Goal: Book appointment/travel/reservation

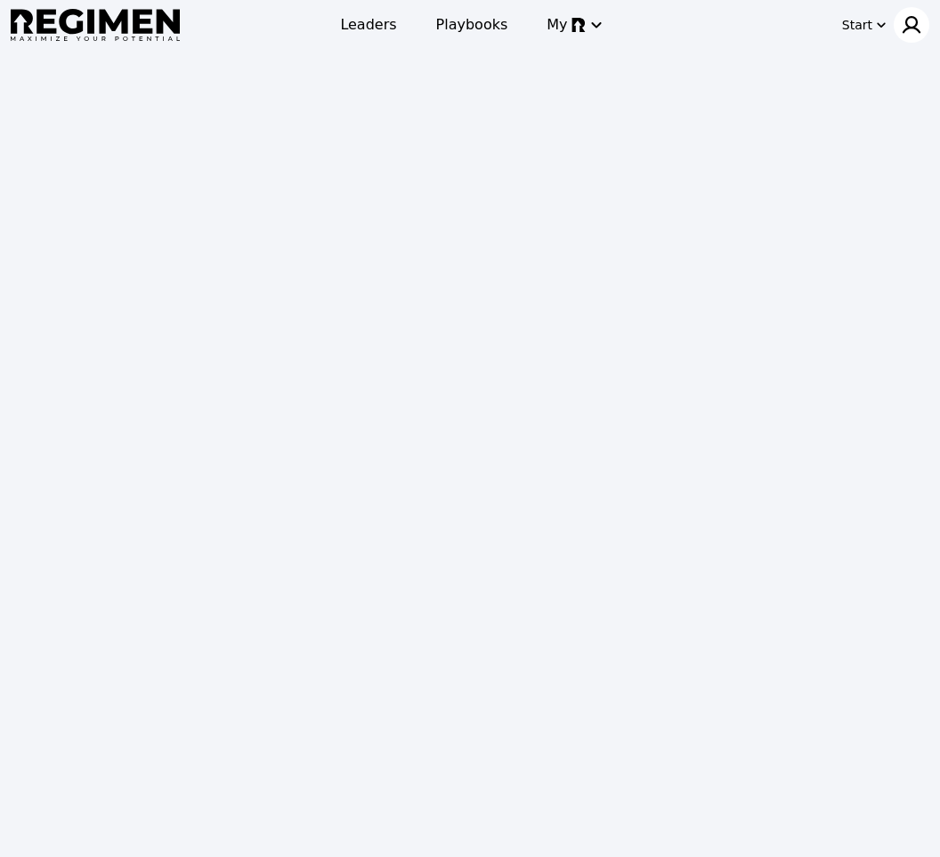
click at [913, 28] on img at bounding box center [911, 24] width 21 height 21
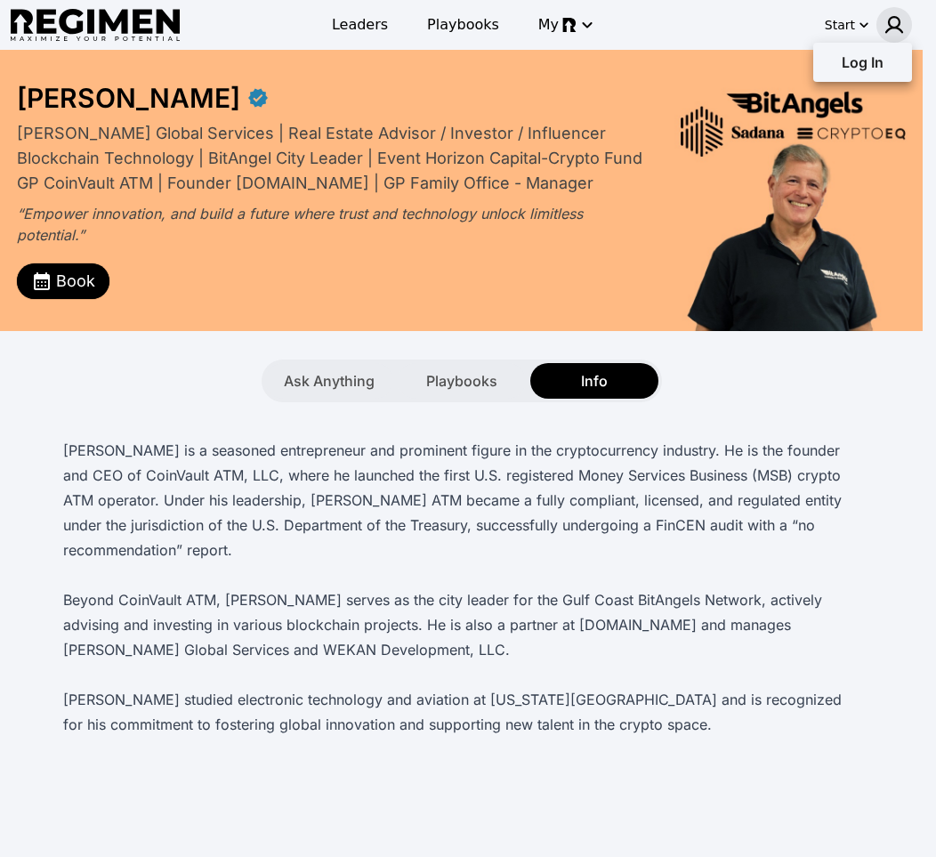
click at [38, 289] on div at bounding box center [468, 428] width 936 height 857
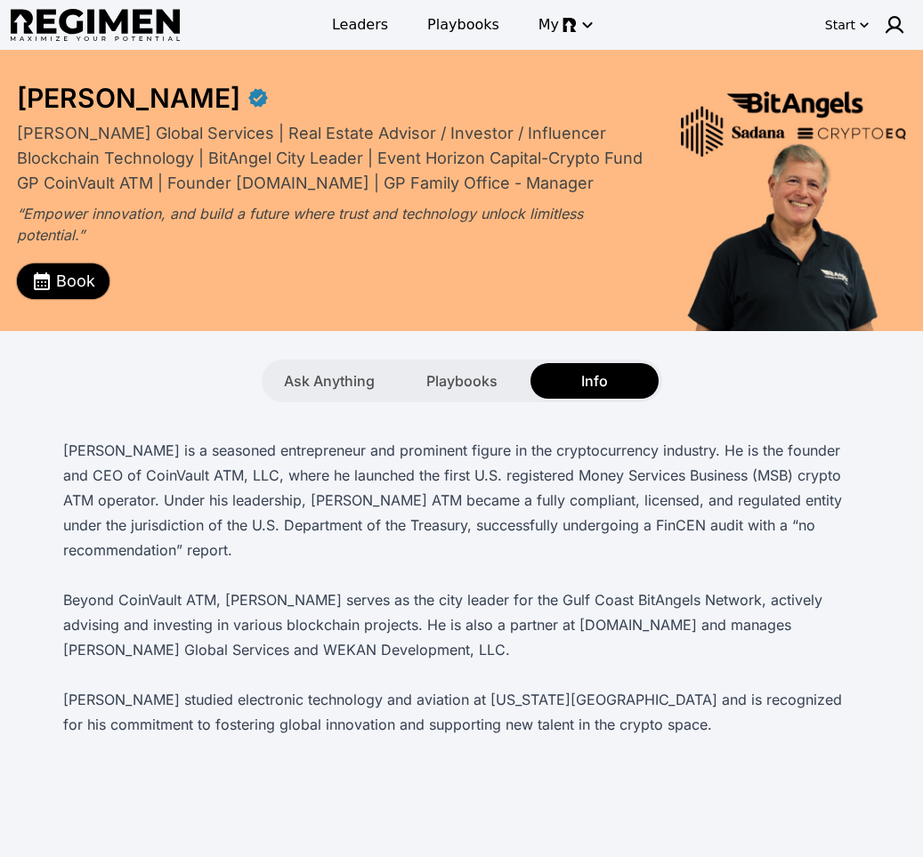
click at [56, 282] on span "Book" at bounding box center [75, 281] width 39 height 25
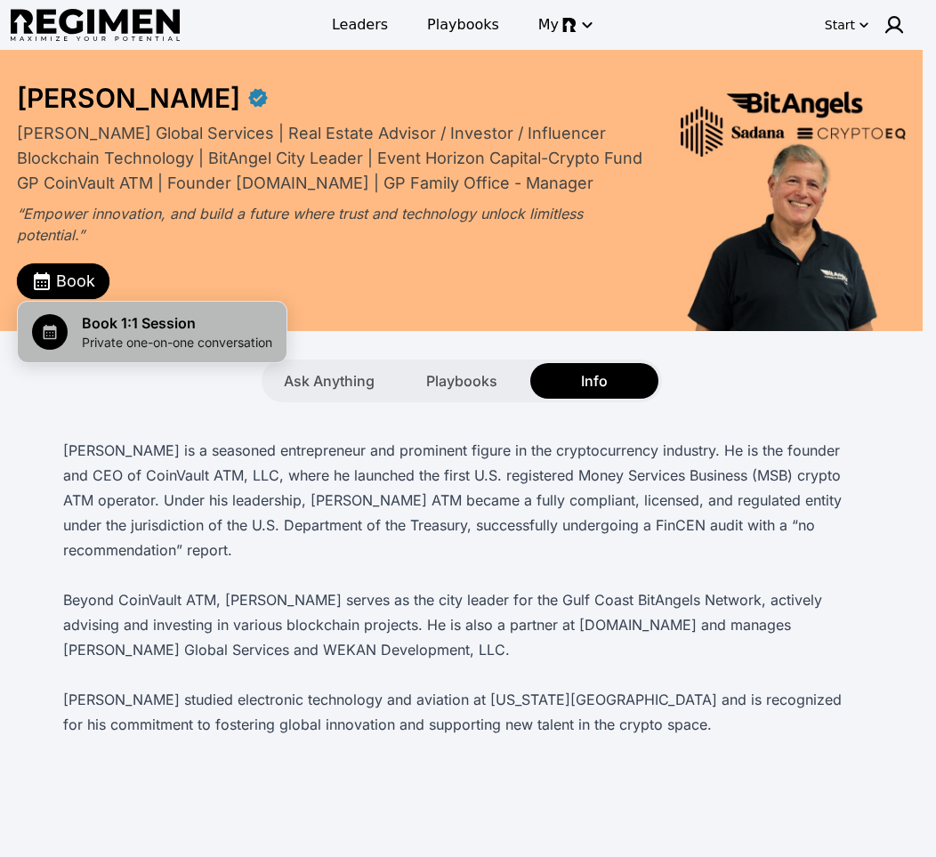
click at [94, 335] on span "Private one-on-one conversation" at bounding box center [177, 343] width 190 height 18
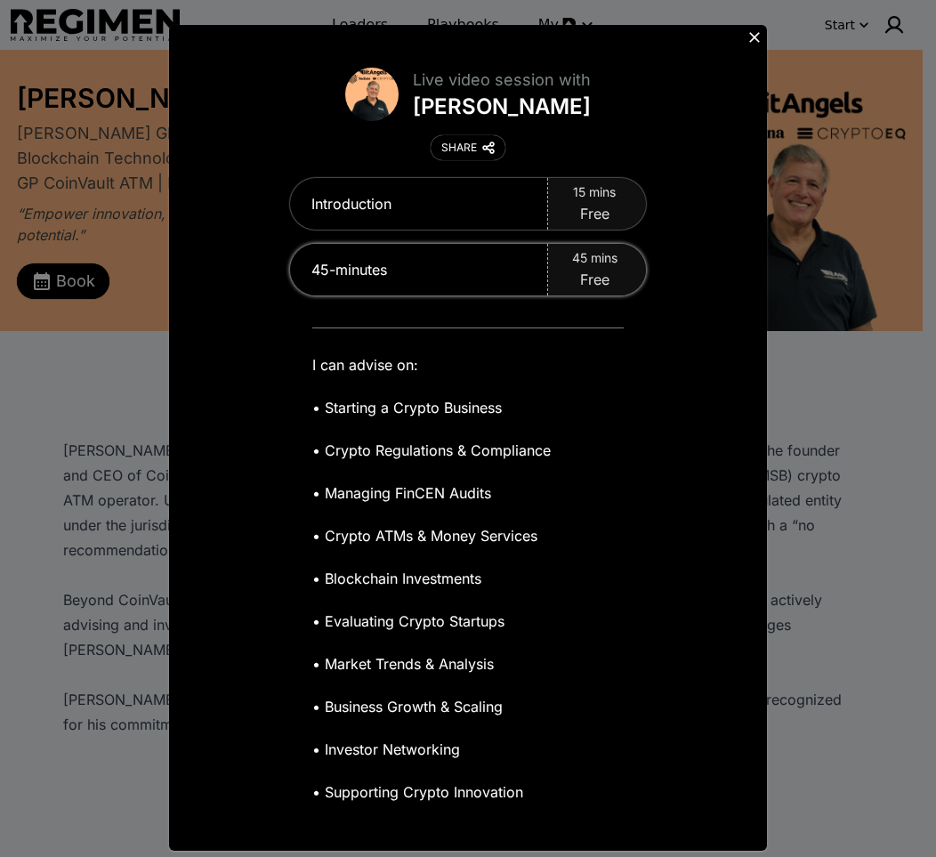
click at [583, 270] on span "Free" at bounding box center [594, 279] width 29 height 21
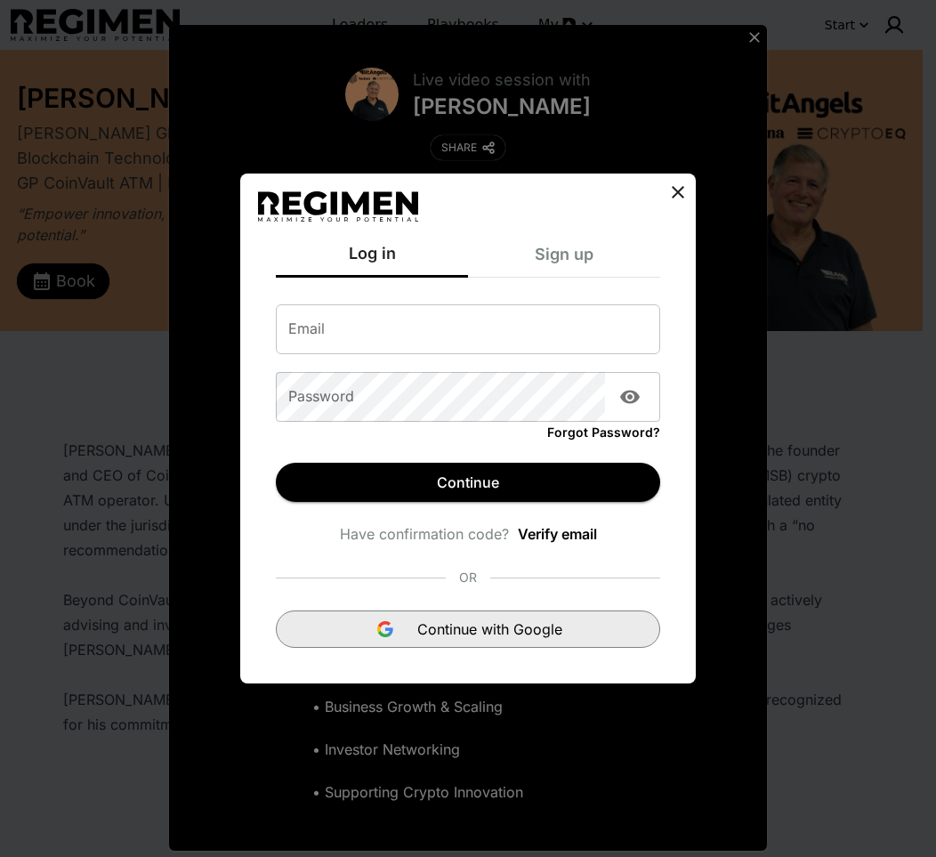
click at [522, 621] on span "Continue with Google" at bounding box center [489, 629] width 145 height 21
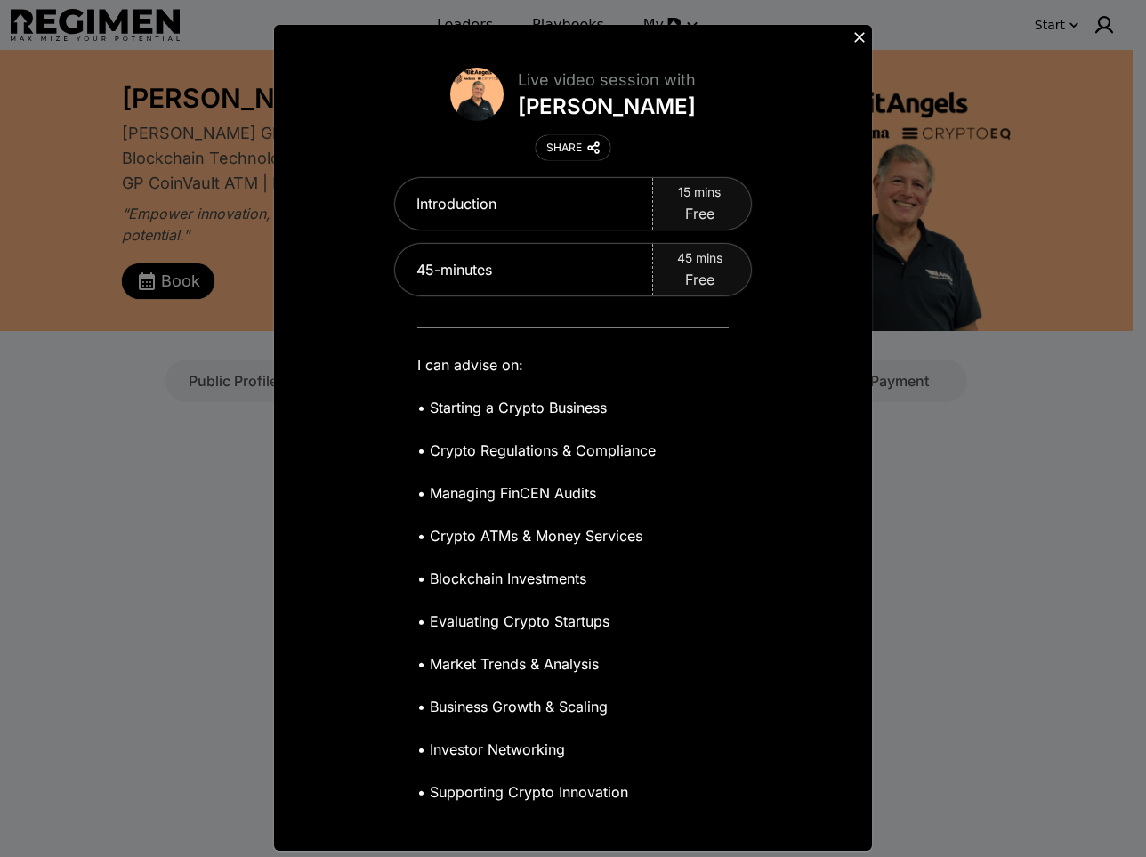
click at [853, 34] on icon at bounding box center [860, 37] width 18 height 18
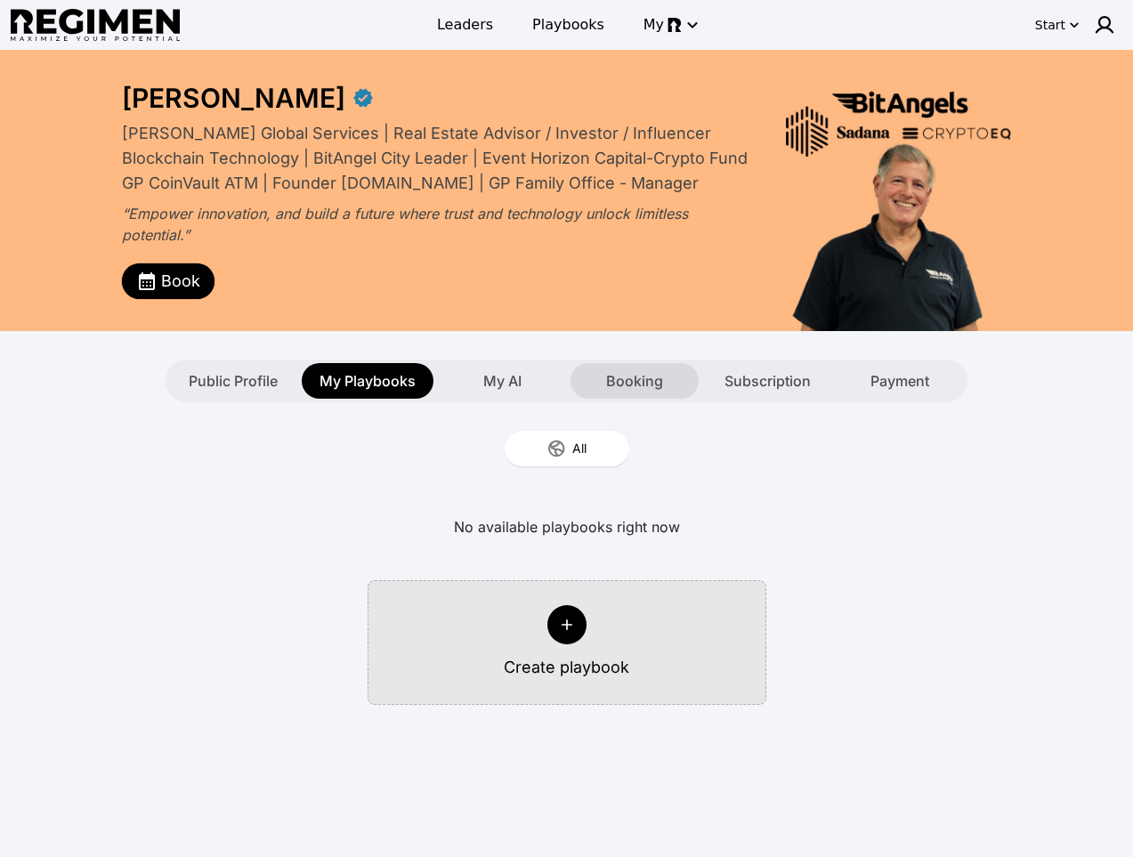
click at [679, 383] on div "Booking" at bounding box center [634, 381] width 128 height 36
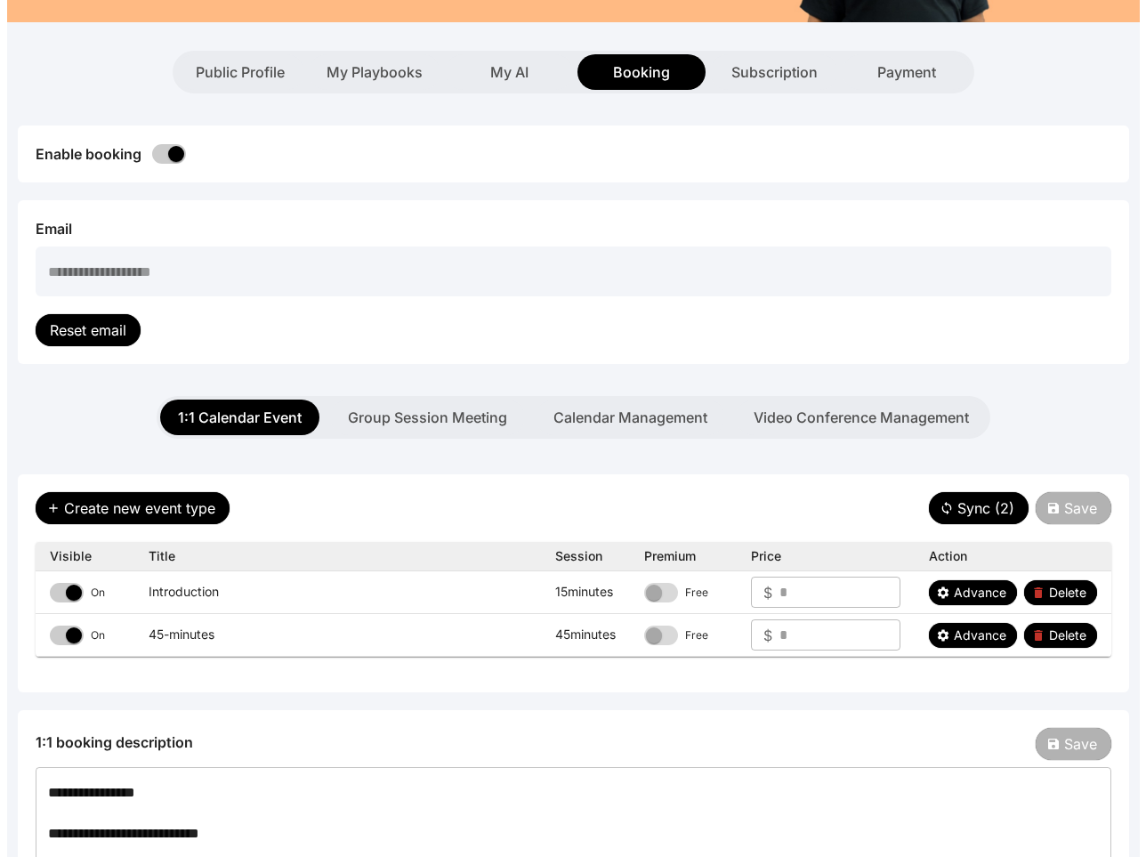
scroll to position [564, 0]
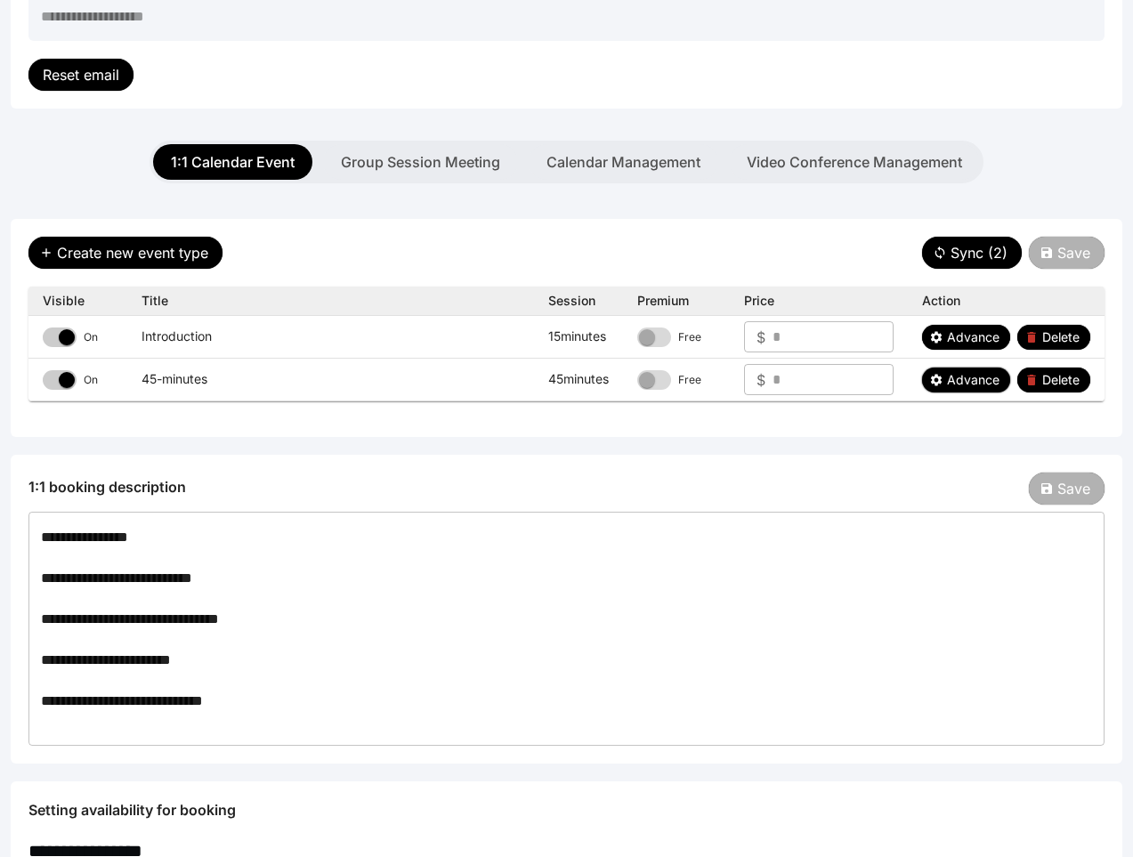
click at [935, 383] on span "Advance" at bounding box center [973, 380] width 53 height 18
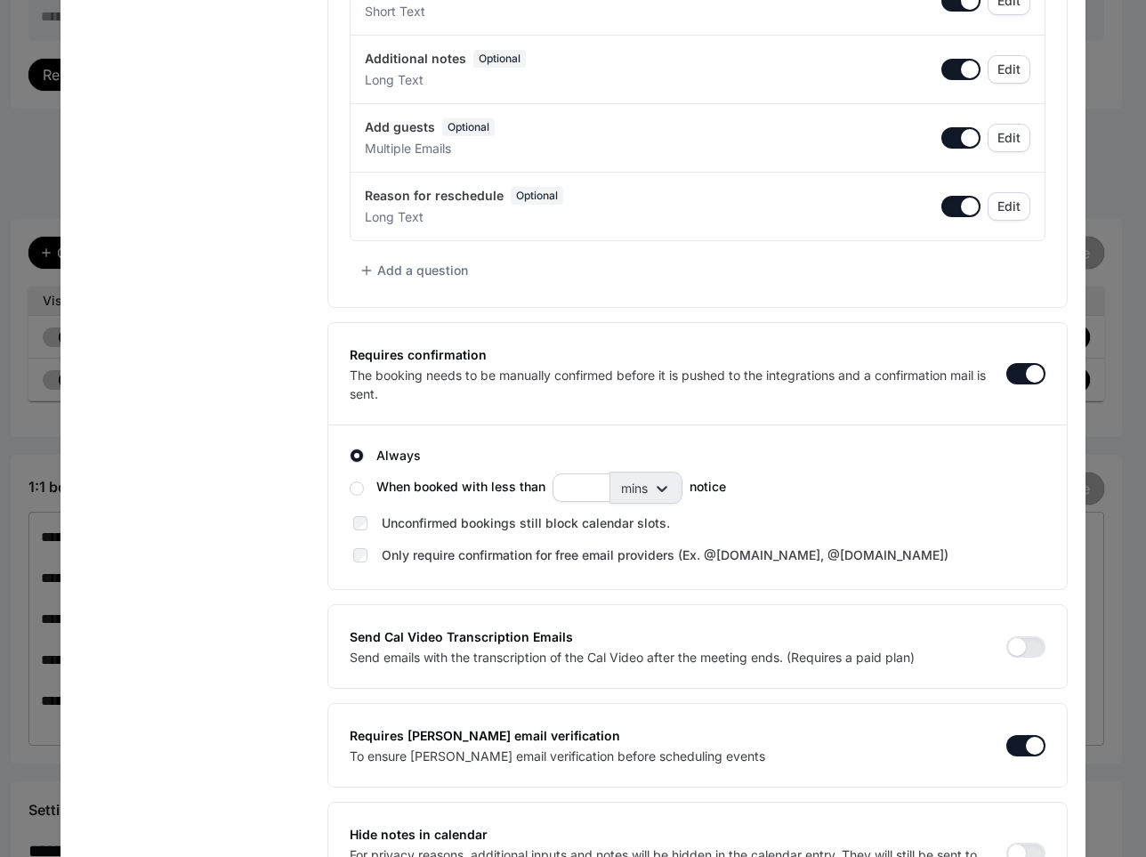
scroll to position [849, 0]
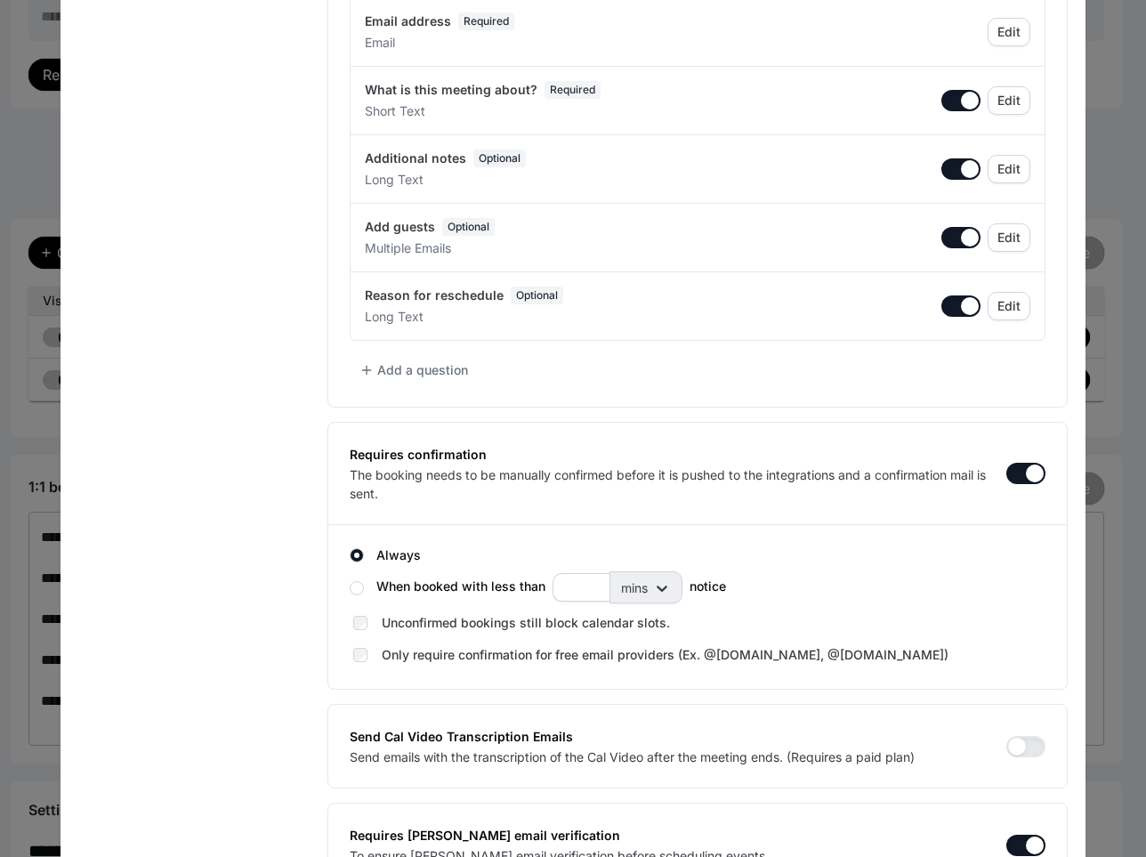
click at [935, 471] on button "button" at bounding box center [1026, 473] width 39 height 21
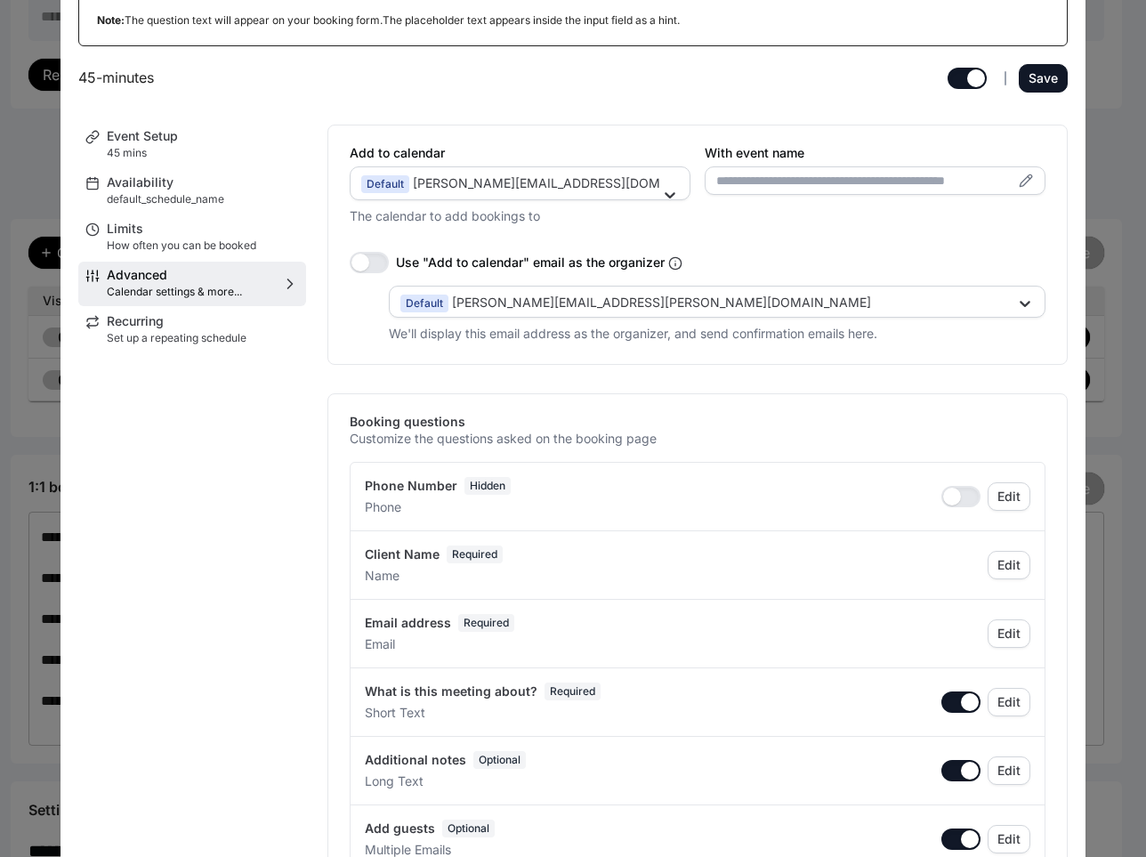
scroll to position [0, 0]
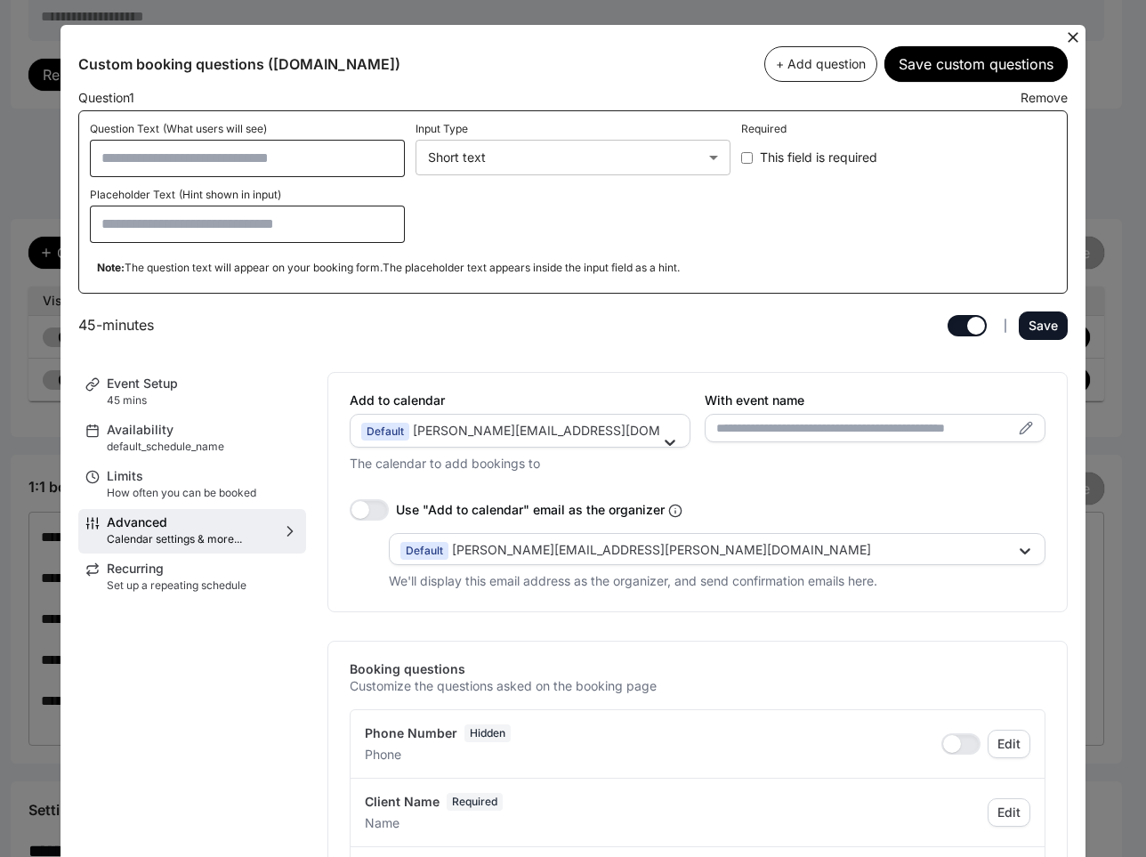
click at [0, 0] on div "Save" at bounding box center [0, 0] width 0 height 0
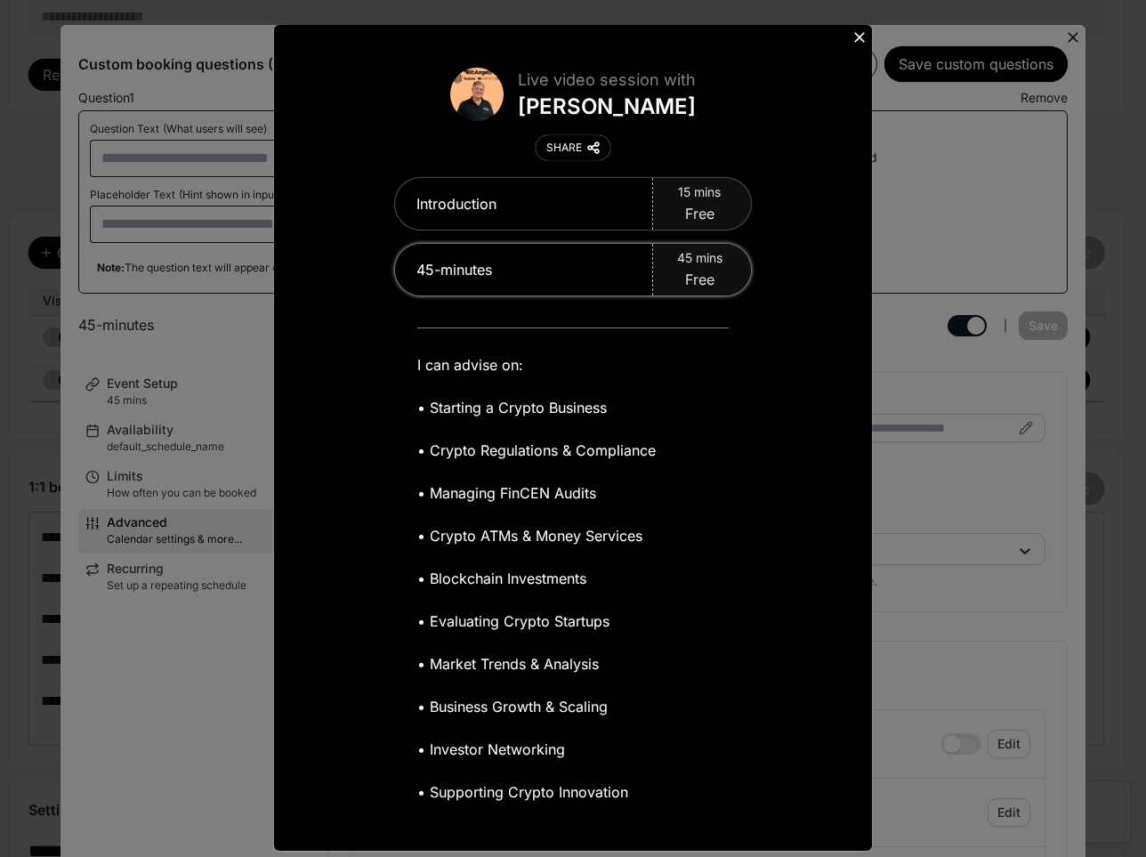
click at [631, 256] on div "45-minutes" at bounding box center [524, 270] width 258 height 52
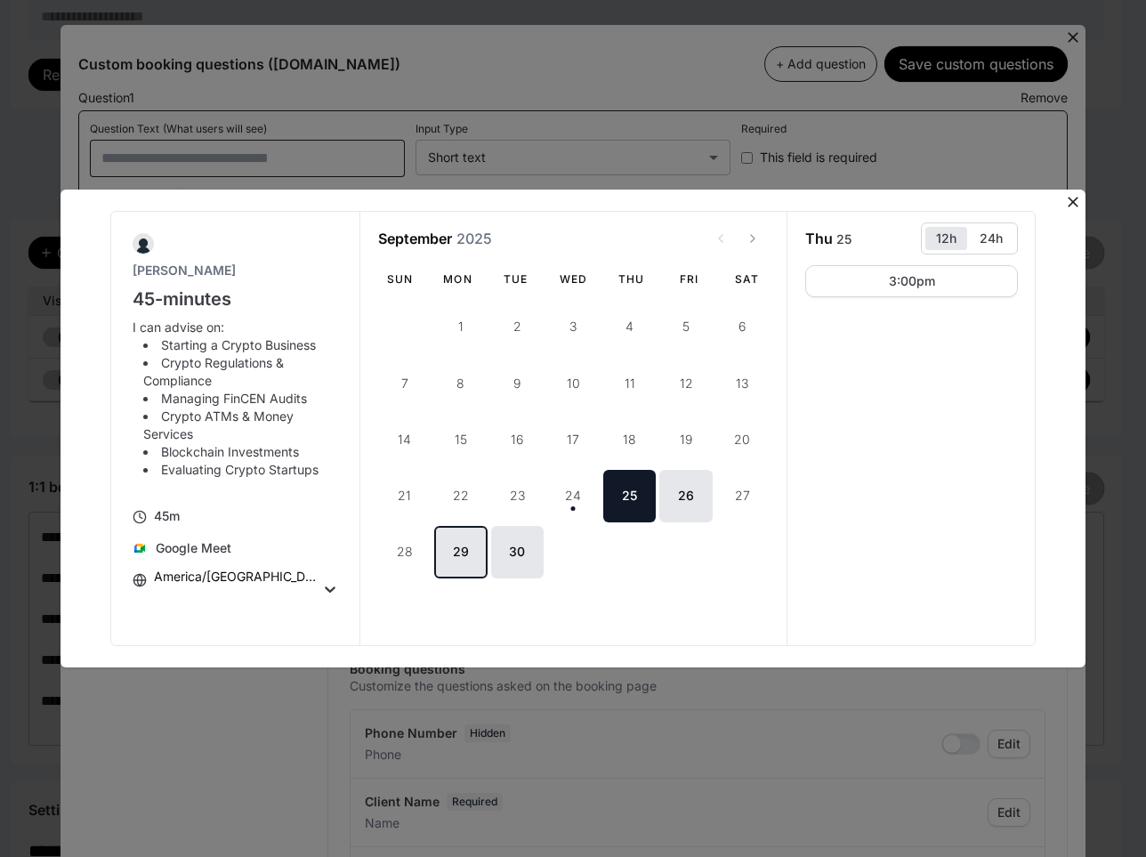
click at [466, 555] on button "29" at bounding box center [460, 552] width 53 height 53
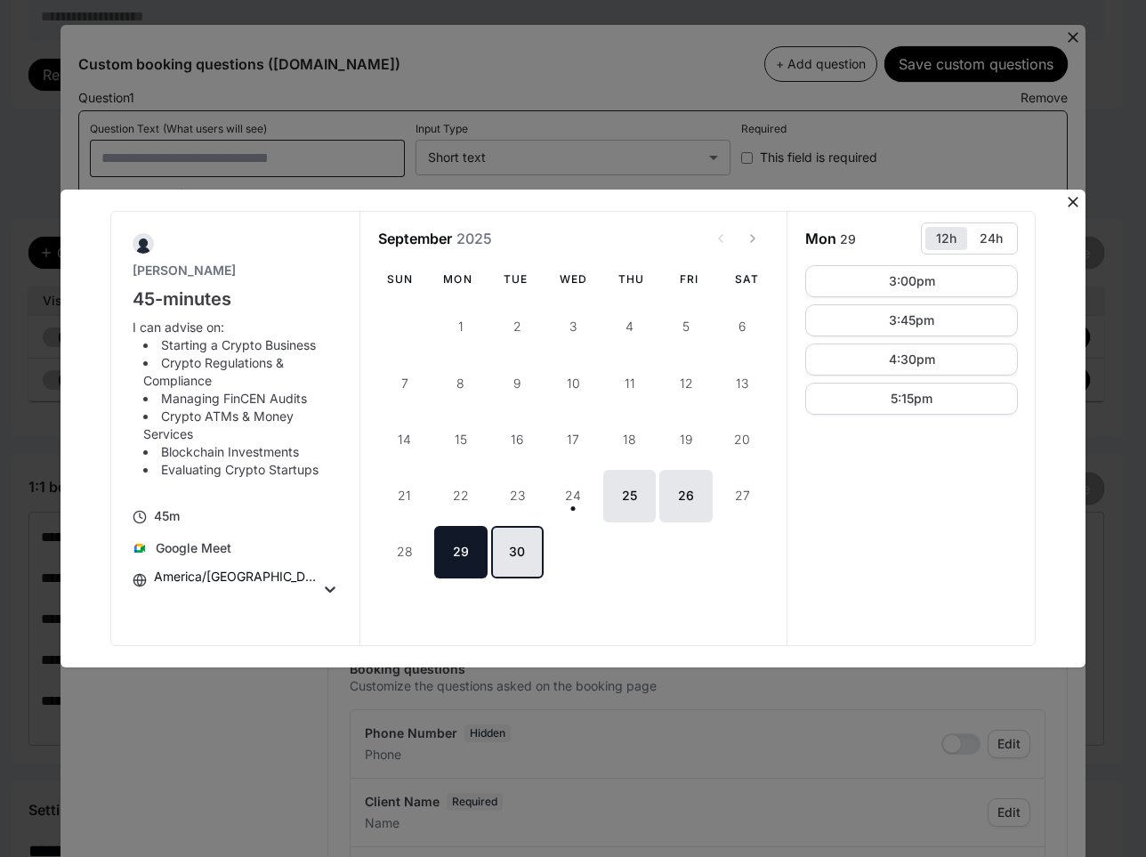
click at [513, 548] on button "30" at bounding box center [517, 552] width 53 height 53
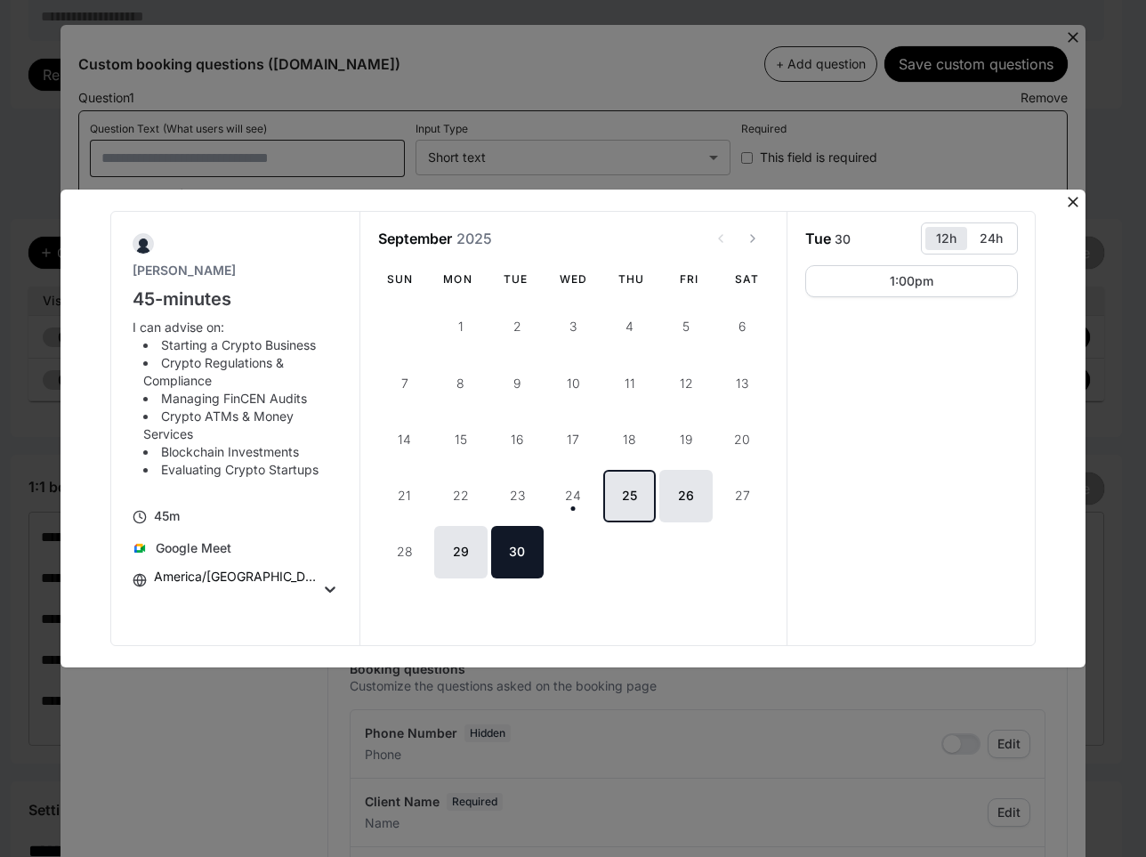
click at [624, 500] on button "25" at bounding box center [629, 496] width 53 height 53
click at [692, 494] on button "26" at bounding box center [685, 496] width 53 height 53
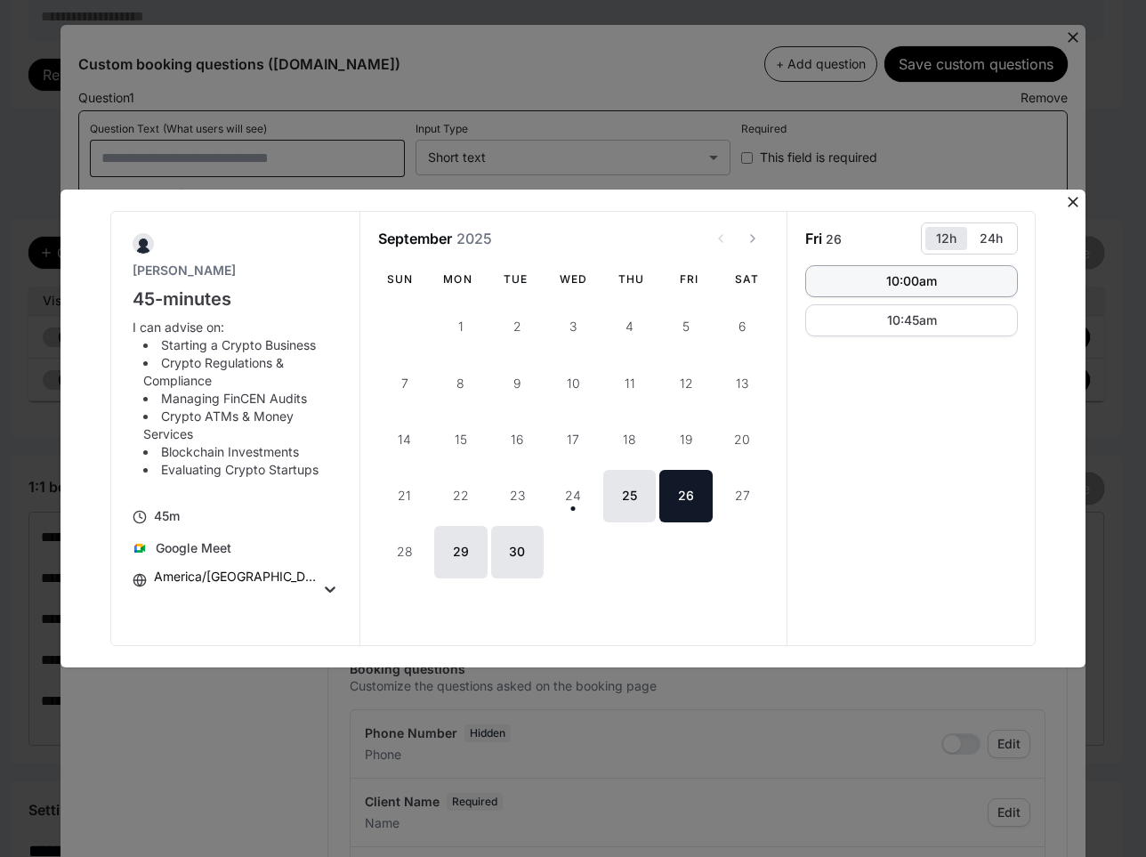
click at [877, 287] on button "10:00am" at bounding box center [911, 281] width 213 height 32
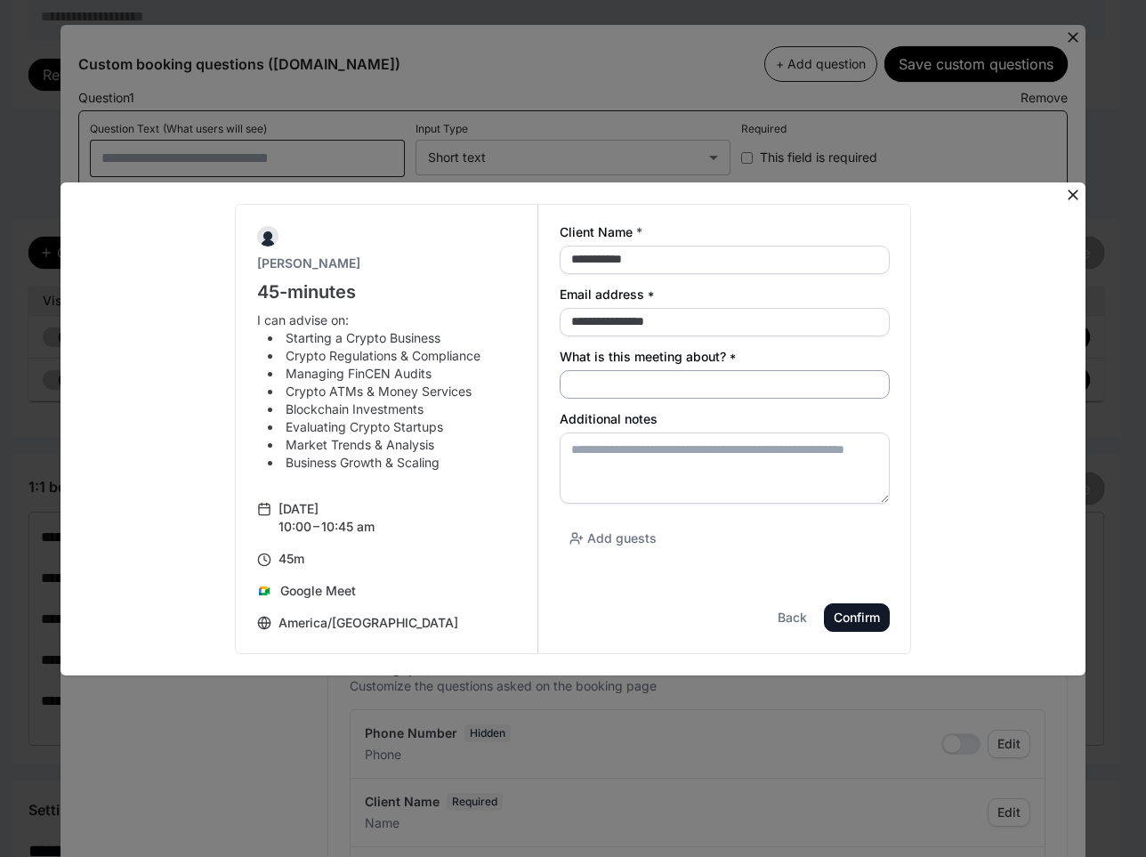
click at [650, 378] on input "What is this meeting about? *" at bounding box center [725, 384] width 330 height 28
type input "**********"
click at [692, 465] on textarea "Additional notes" at bounding box center [725, 468] width 330 height 71
paste textarea "**********"
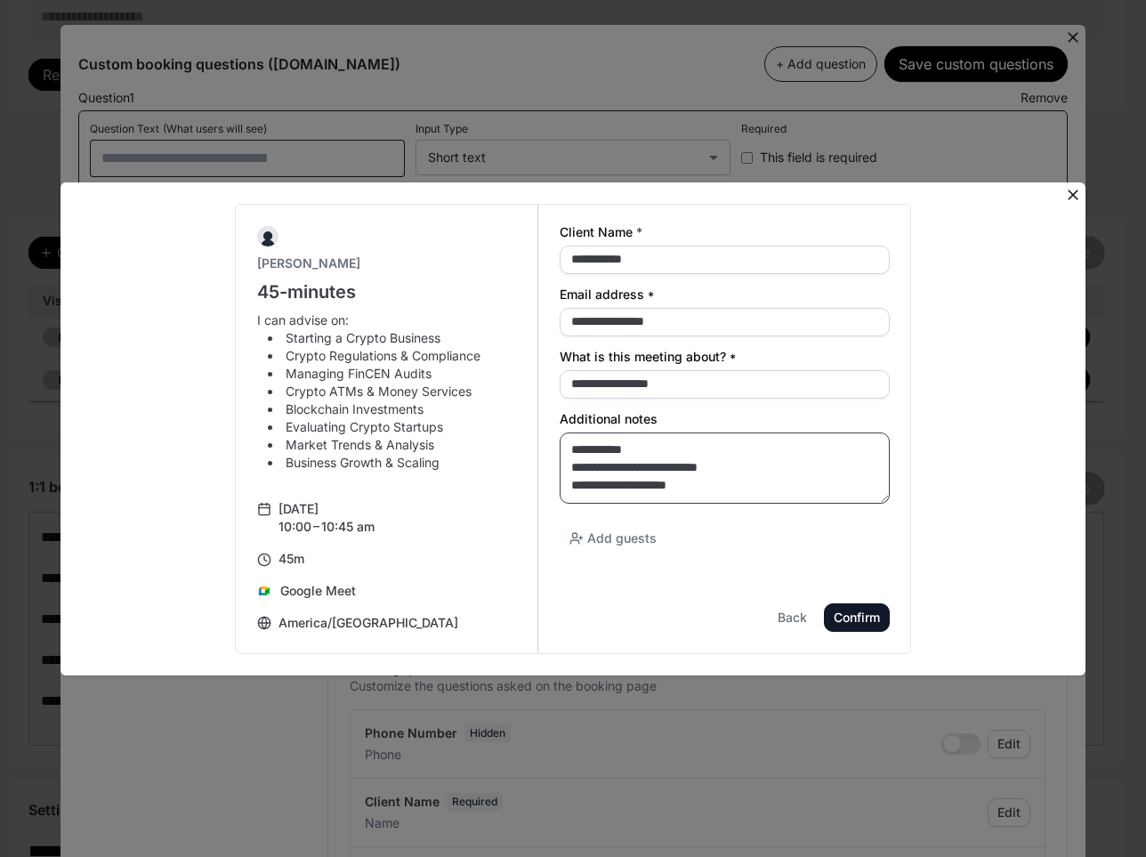
type textarea "**********"
click at [853, 625] on button "Confirm" at bounding box center [857, 617] width 66 height 28
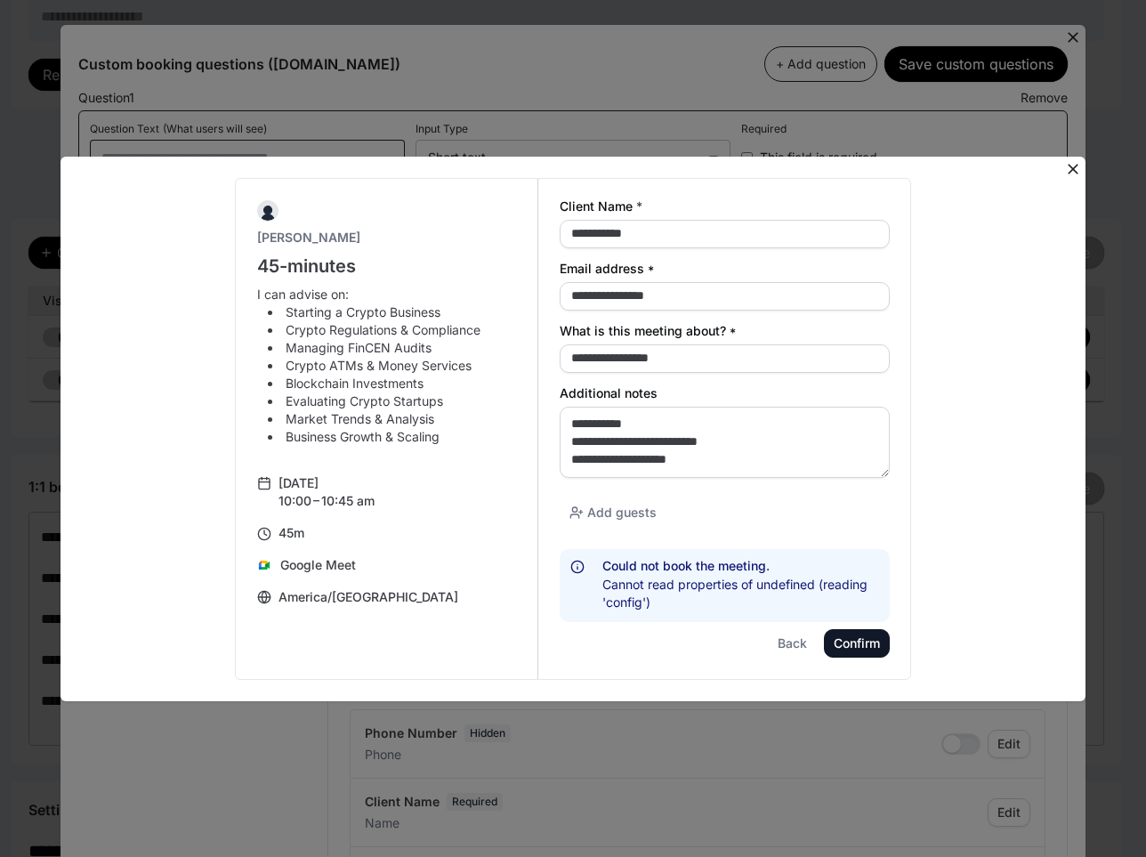
click at [935, 136] on div "**********" at bounding box center [573, 429] width 1025 height 595
click at [935, 168] on icon at bounding box center [1073, 169] width 18 height 18
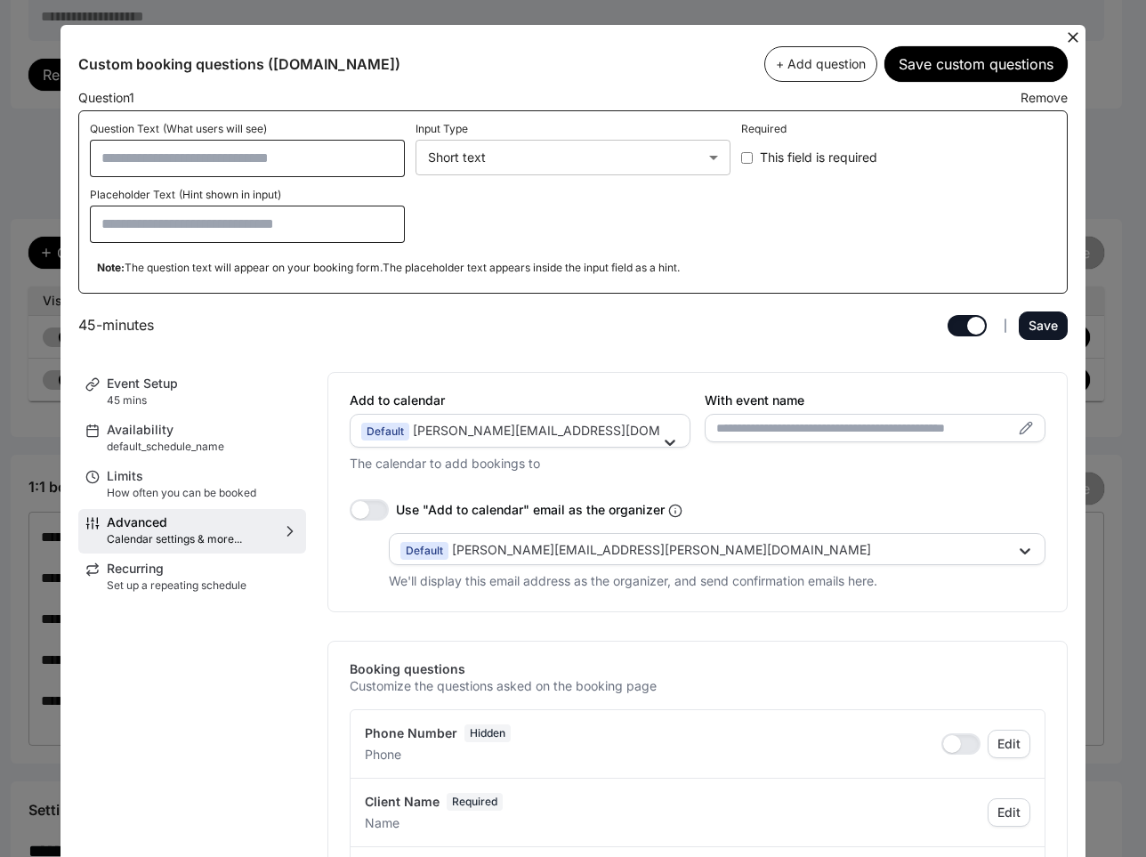
click at [0, 0] on div "Save" at bounding box center [0, 0] width 0 height 0
click at [935, 40] on icon at bounding box center [1073, 37] width 18 height 18
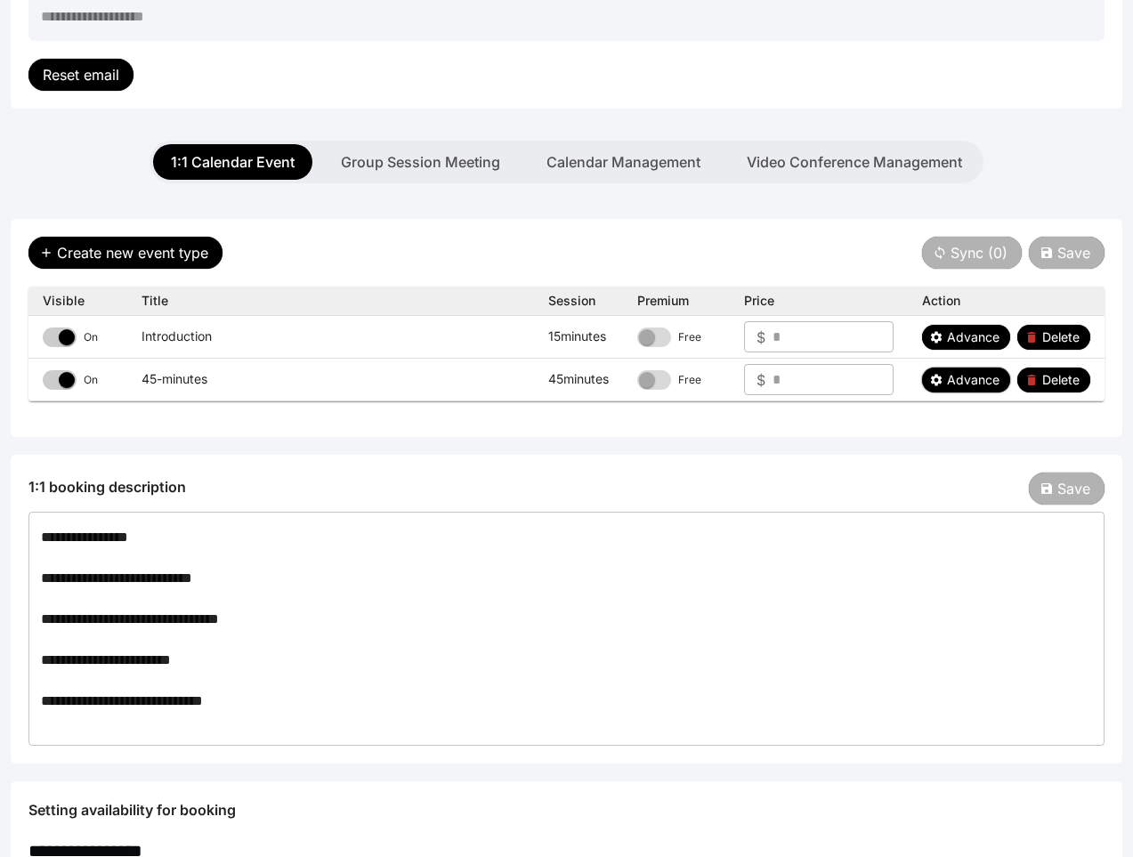
click at [935, 380] on span "Advance" at bounding box center [973, 380] width 53 height 18
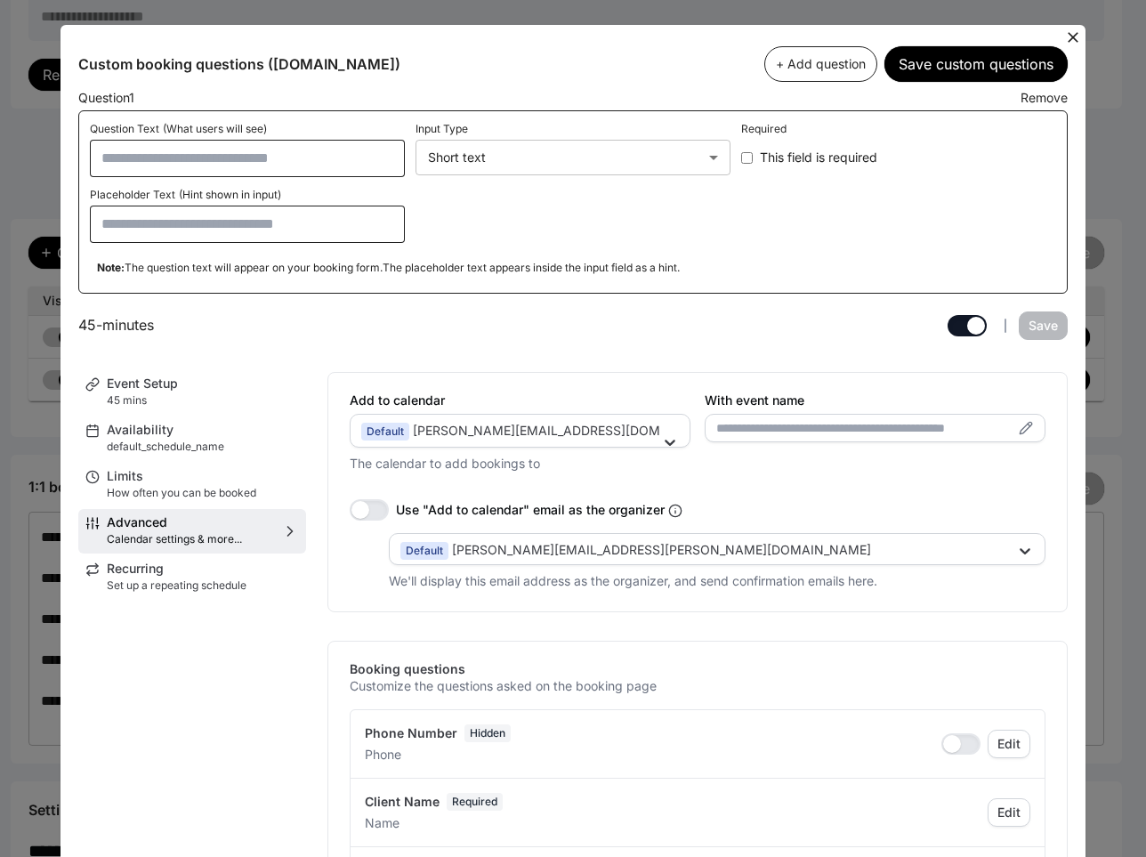
click at [935, 36] on icon at bounding box center [1073, 37] width 18 height 18
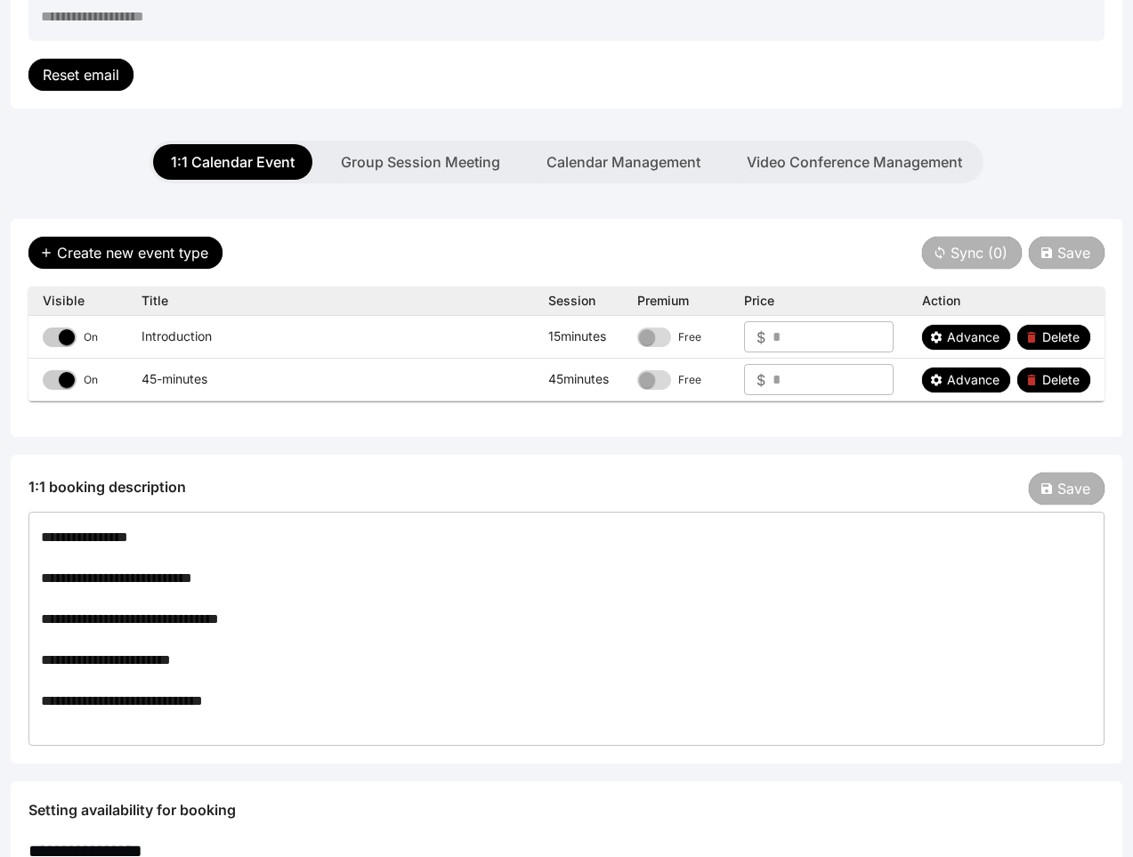
click at [790, 215] on div "**********" at bounding box center [567, 771] width 1112 height 1260
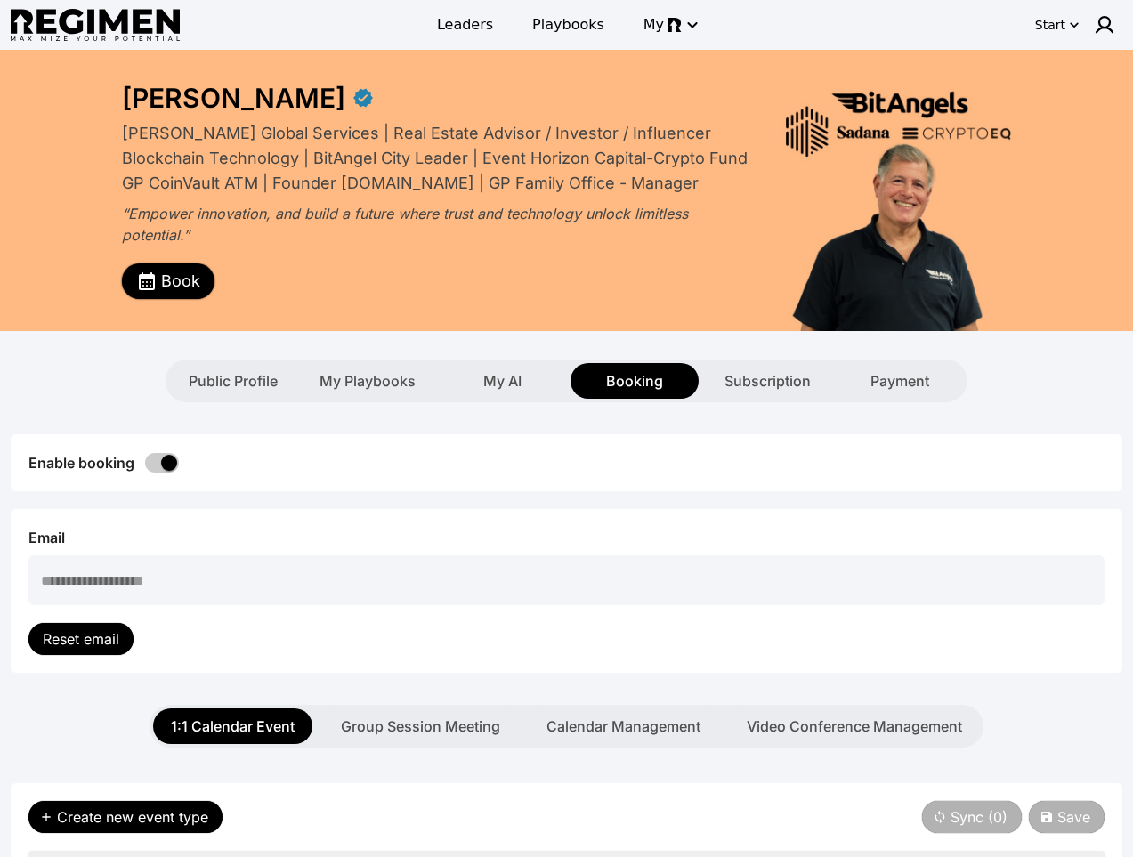
click at [179, 277] on span "Book" at bounding box center [180, 281] width 39 height 25
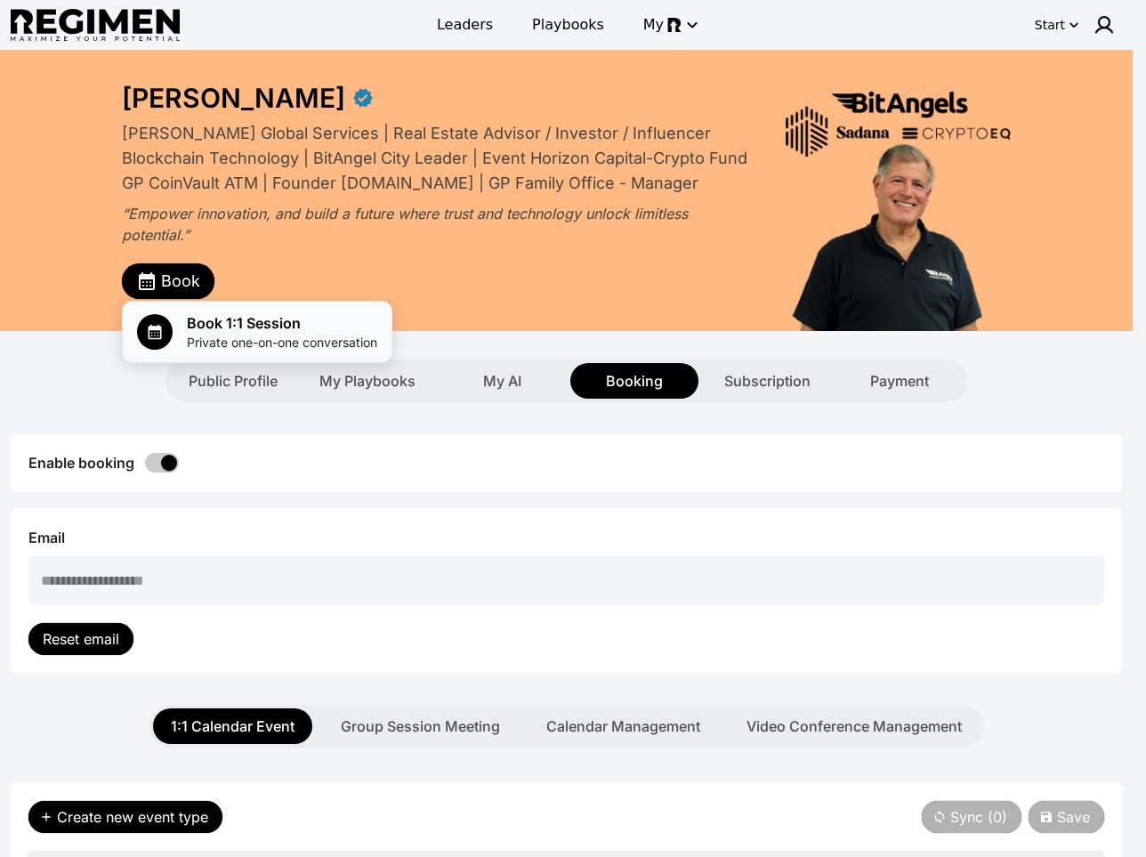
click at [259, 339] on span "Private one-on-one conversation" at bounding box center [282, 343] width 190 height 18
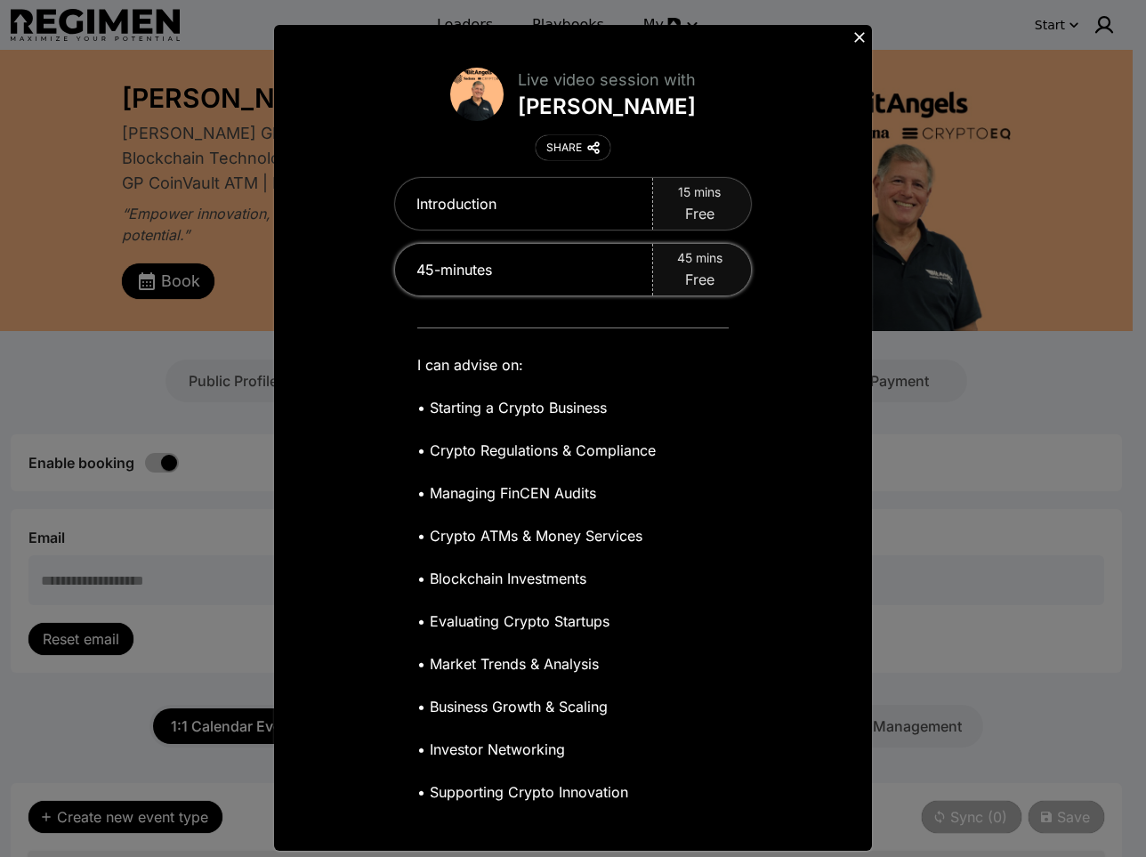
click at [689, 272] on span "Free" at bounding box center [699, 279] width 29 height 21
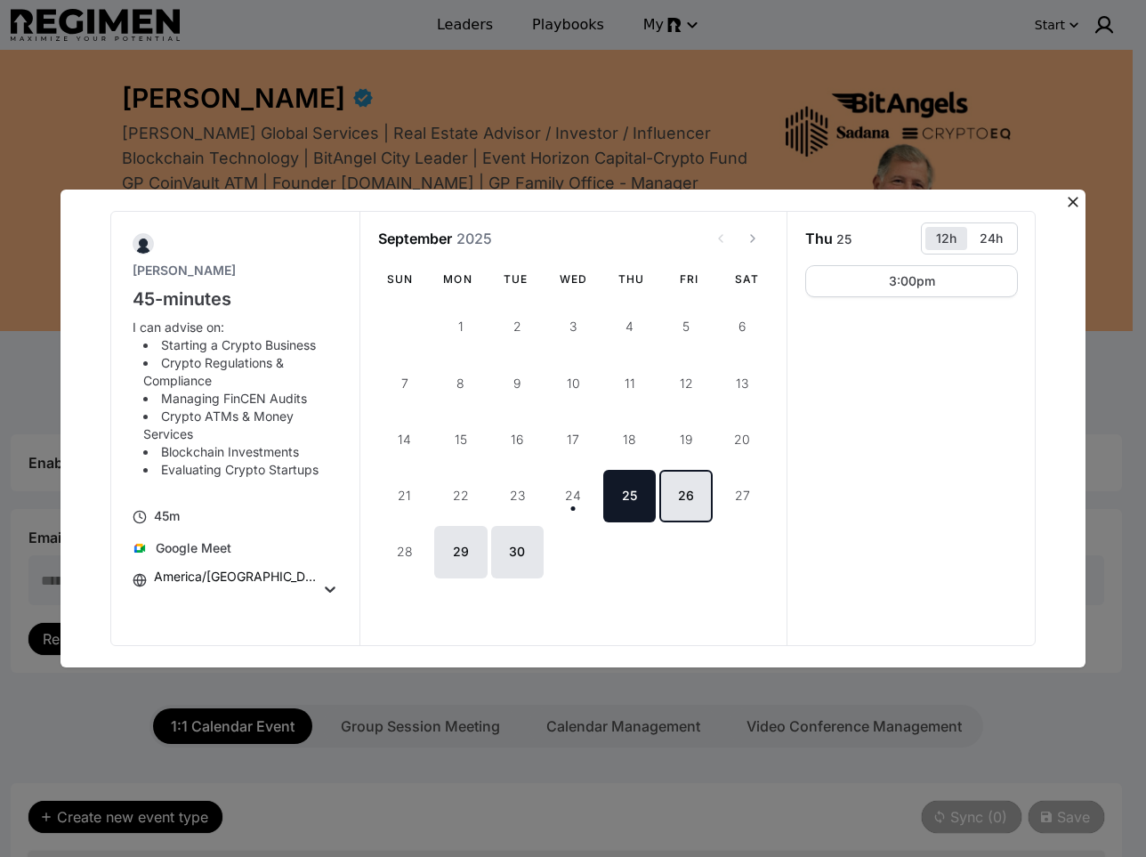
click at [687, 487] on button "26" at bounding box center [685, 496] width 53 height 53
click at [882, 402] on div "10:45am" at bounding box center [911, 455] width 213 height 381
click at [1074, 198] on icon at bounding box center [1073, 202] width 18 height 18
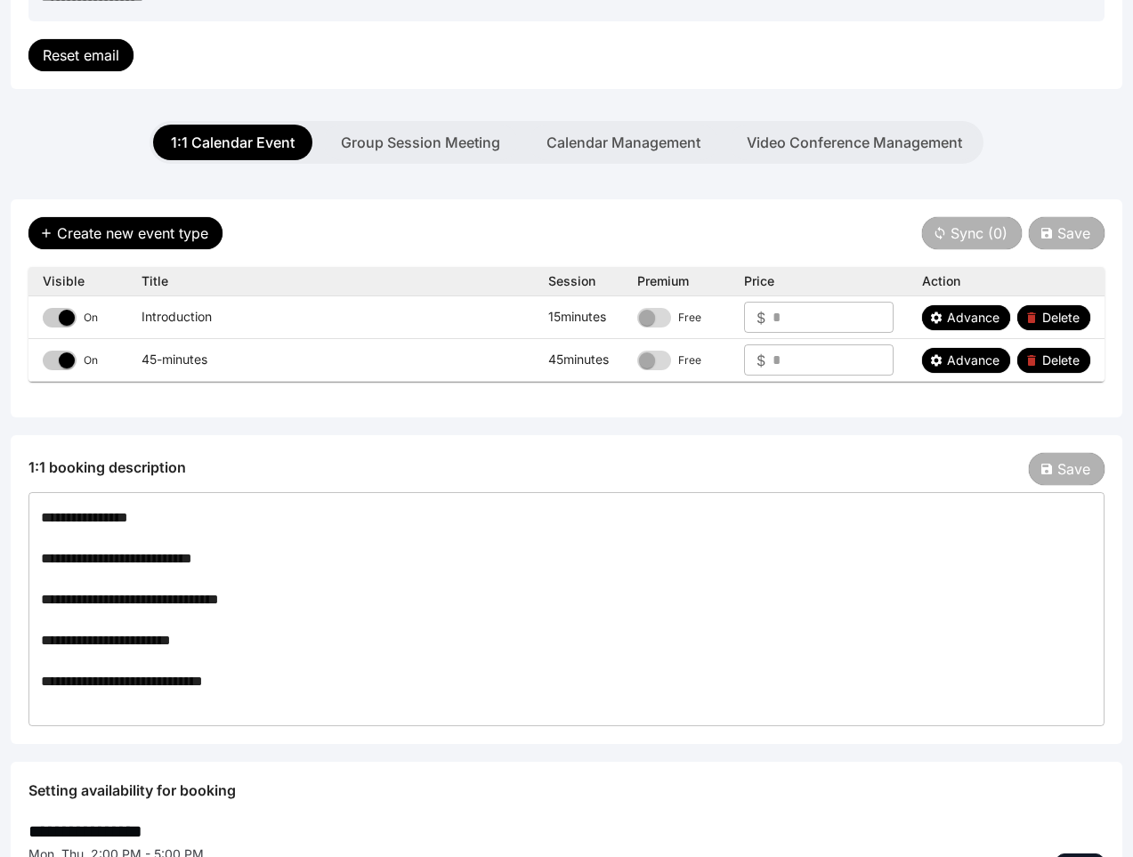
scroll to position [284, 0]
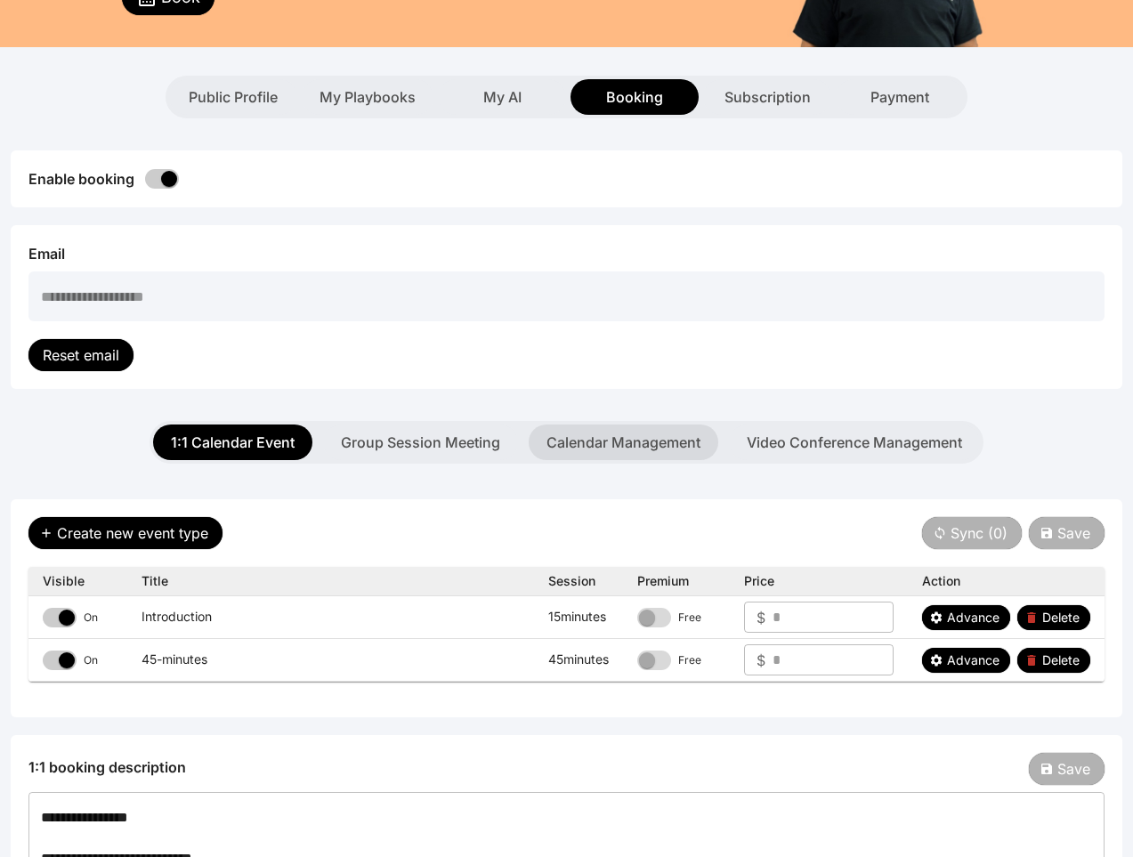
click at [657, 443] on button "Calendar Management" at bounding box center [624, 443] width 190 height 36
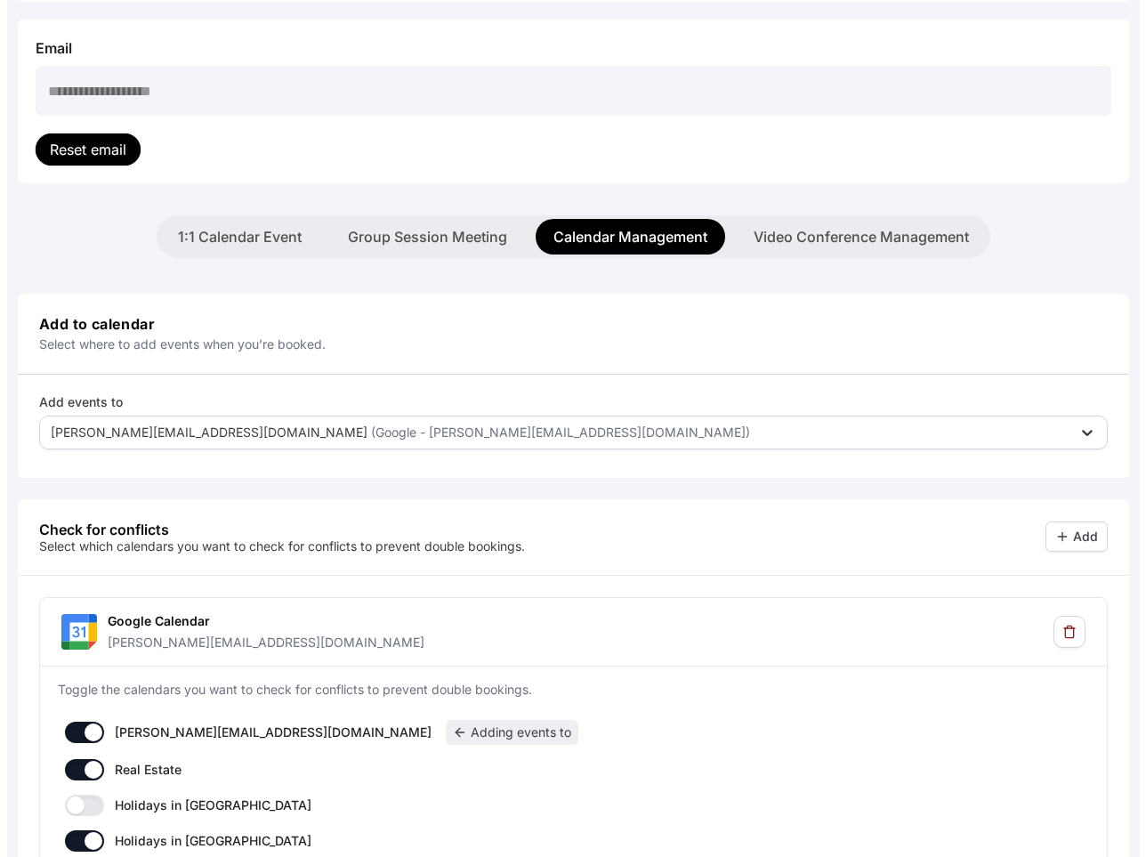
scroll to position [341, 0]
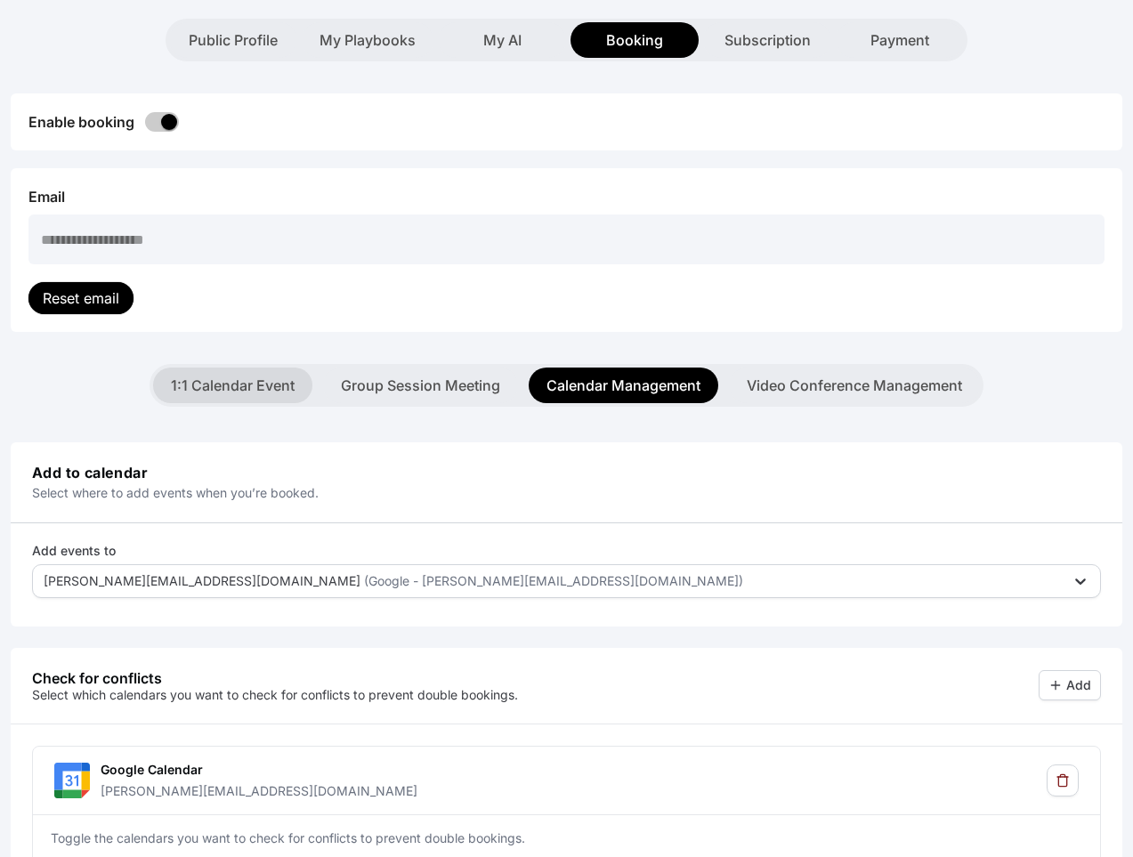
click at [217, 388] on button "1:1 Calendar Event" at bounding box center [232, 386] width 159 height 36
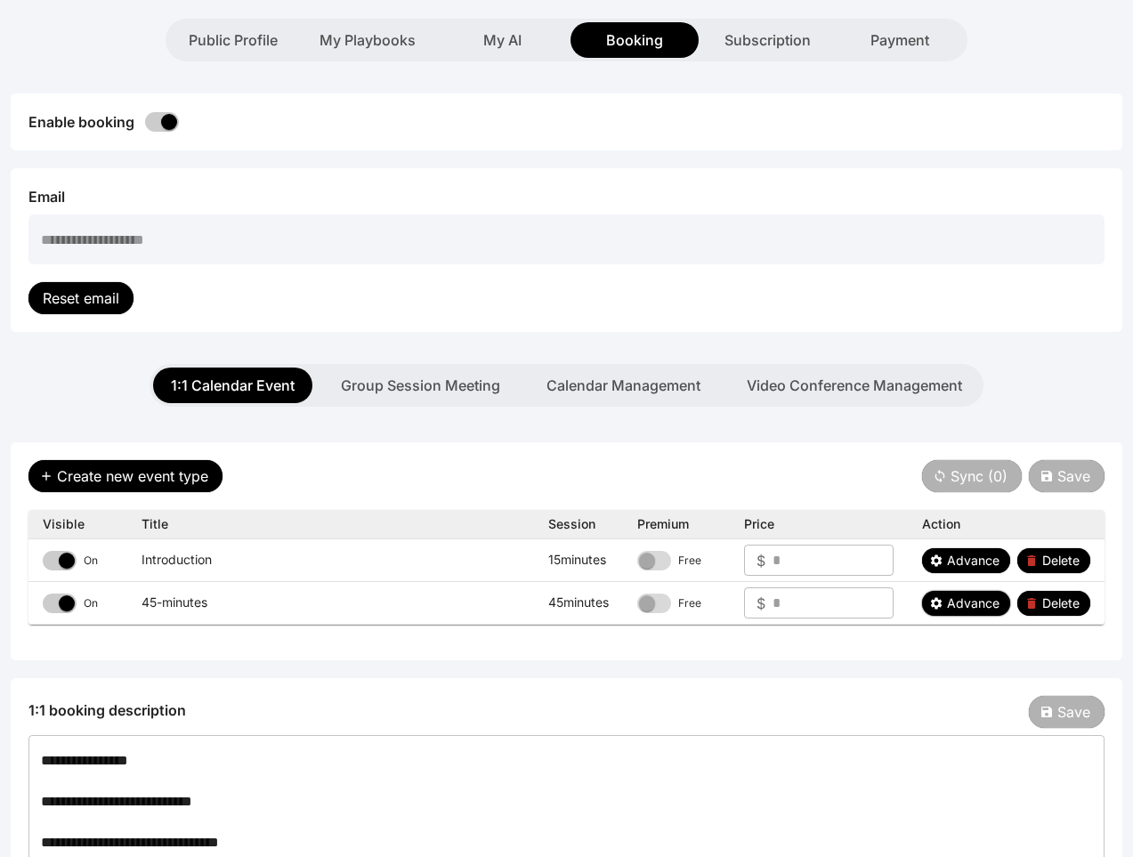
click at [979, 601] on span "Advance" at bounding box center [973, 604] width 53 height 18
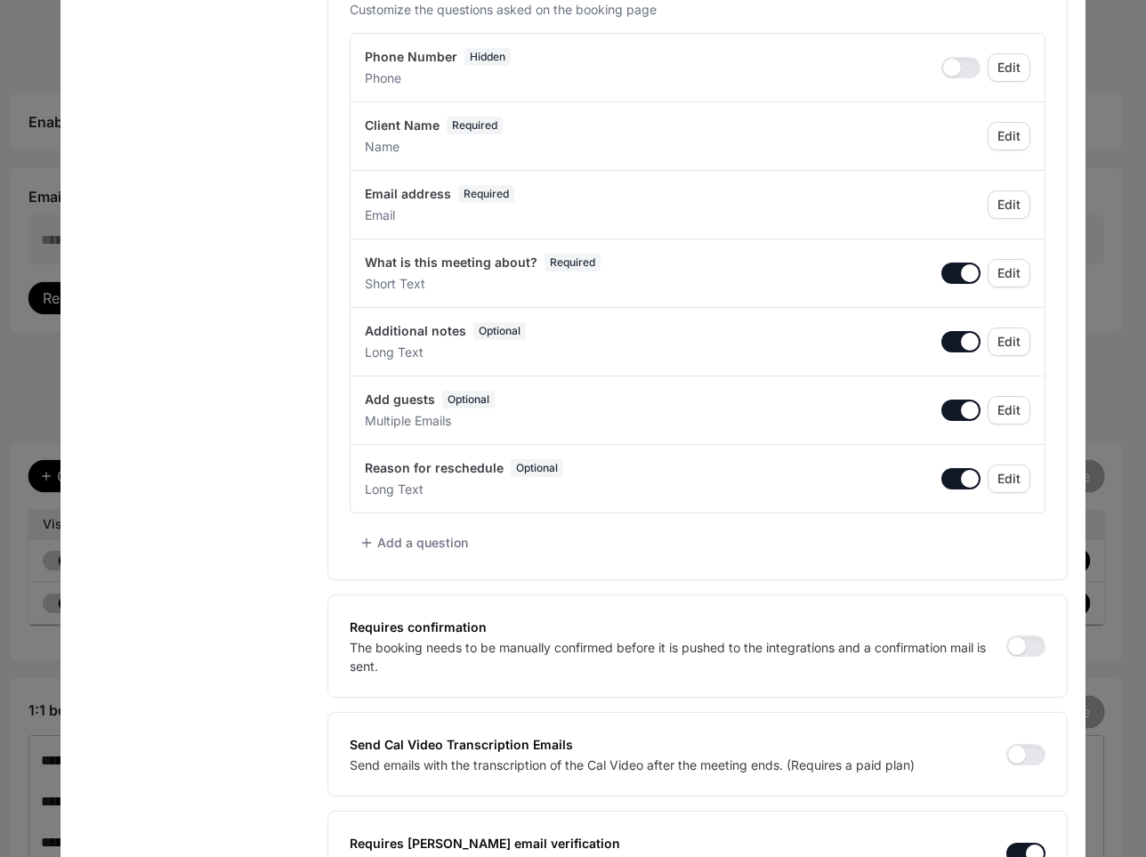
scroll to position [985, 0]
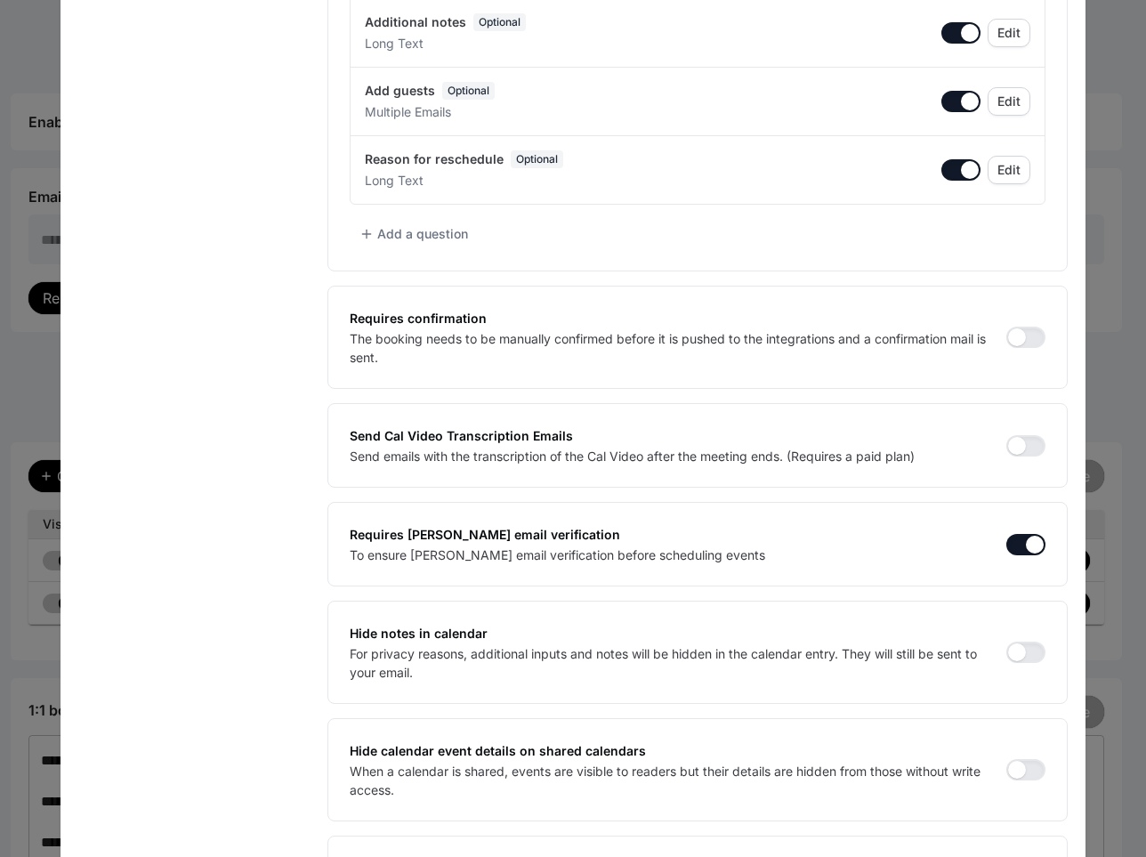
click at [1019, 544] on button "button" at bounding box center [1026, 544] width 39 height 21
click at [1007, 328] on button "button" at bounding box center [1026, 337] width 39 height 21
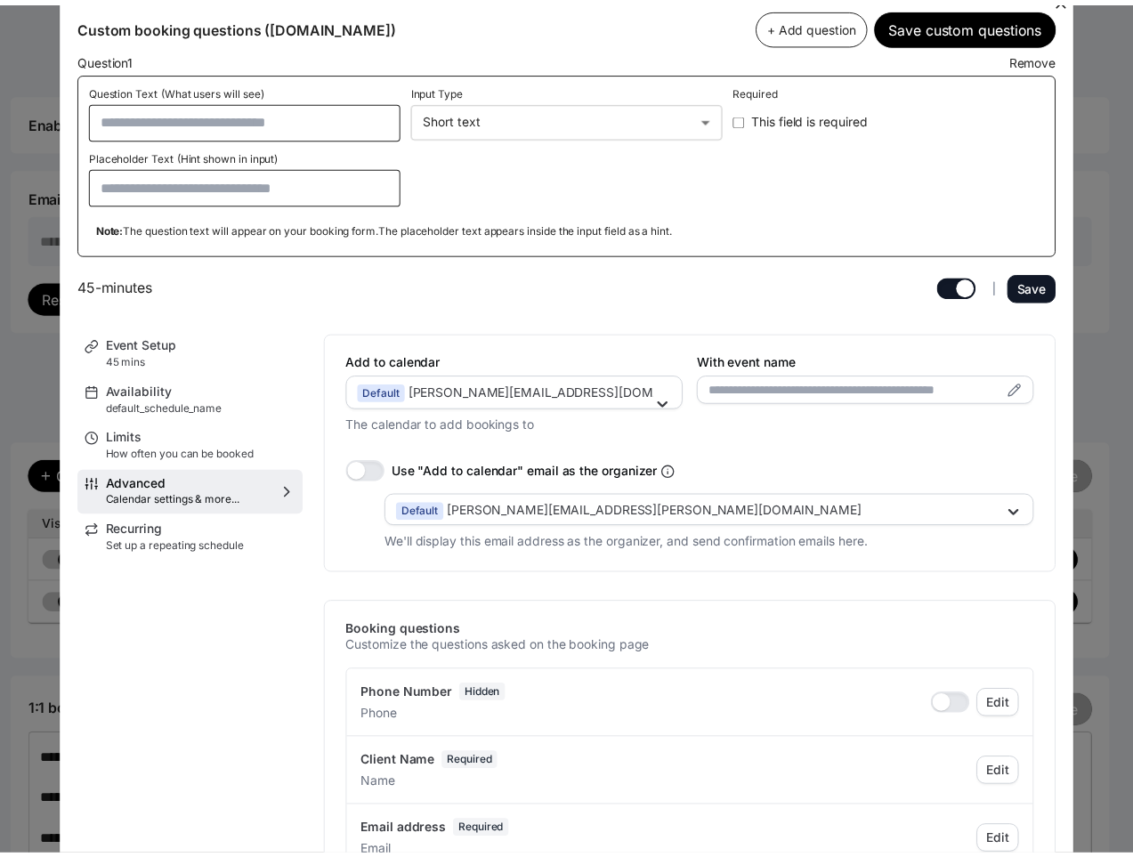
scroll to position [0, 0]
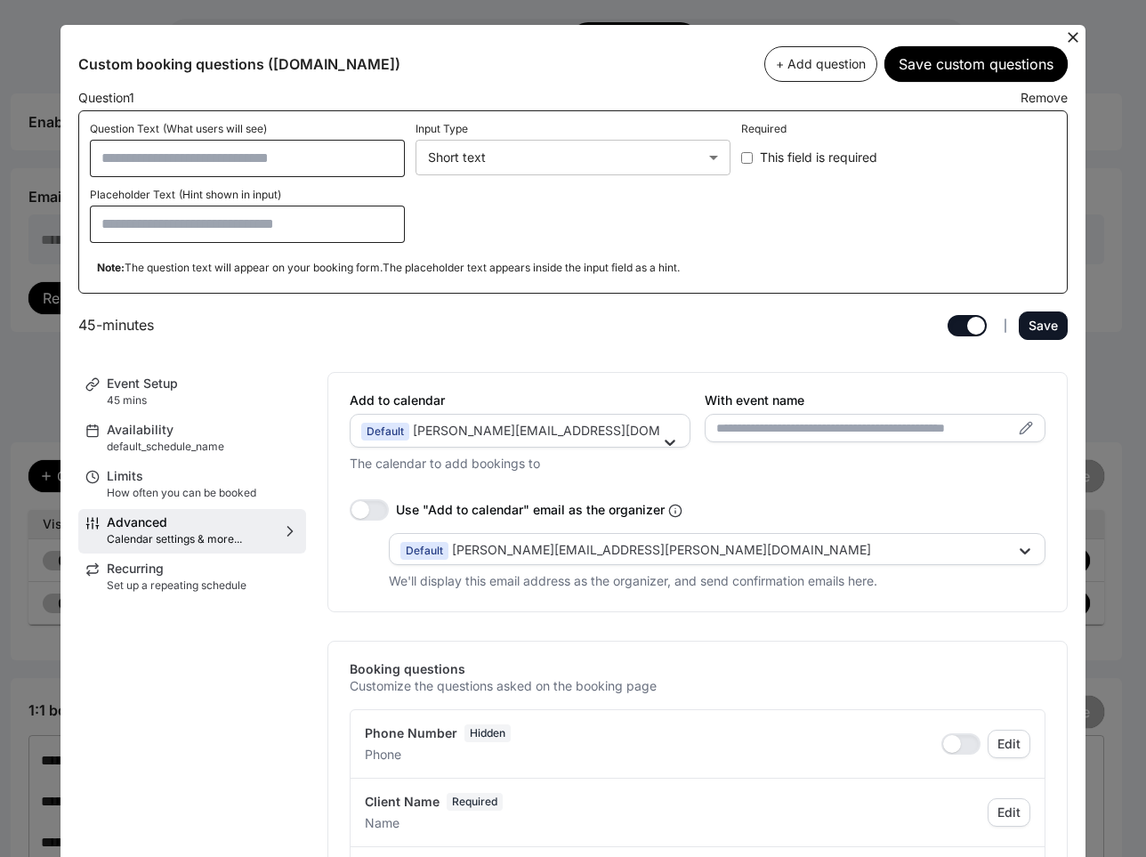
click at [0, 0] on div "Save" at bounding box center [0, 0] width 0 height 0
click at [1072, 36] on icon at bounding box center [1073, 37] width 18 height 18
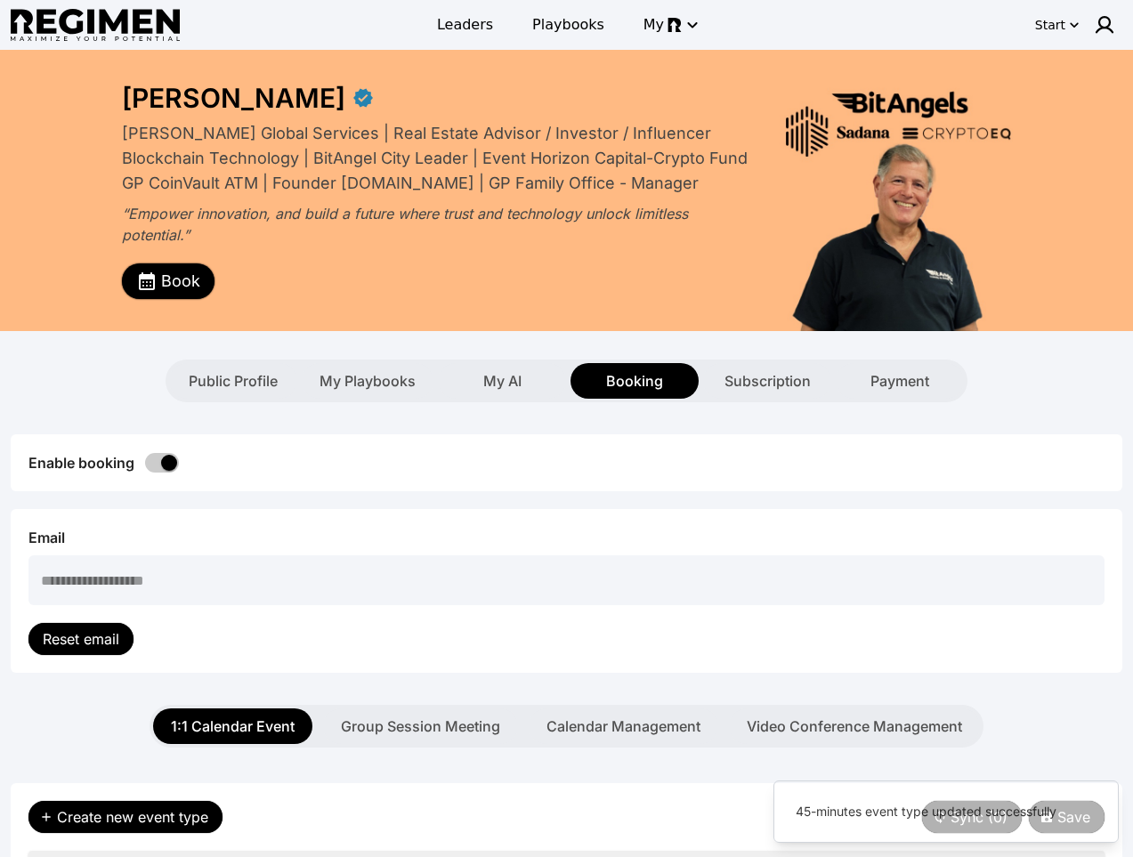
click at [190, 286] on span "Book" at bounding box center [180, 281] width 39 height 25
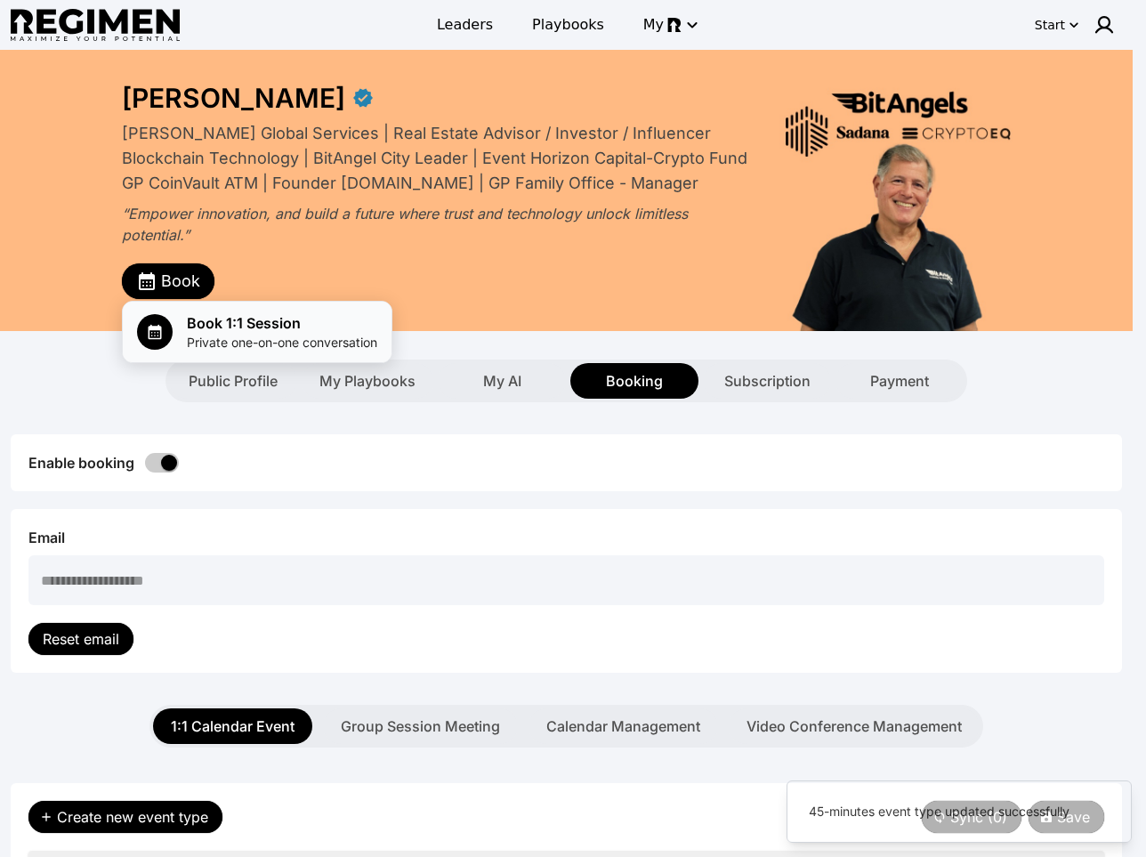
click at [222, 320] on span "Book 1:1 Session" at bounding box center [282, 322] width 190 height 21
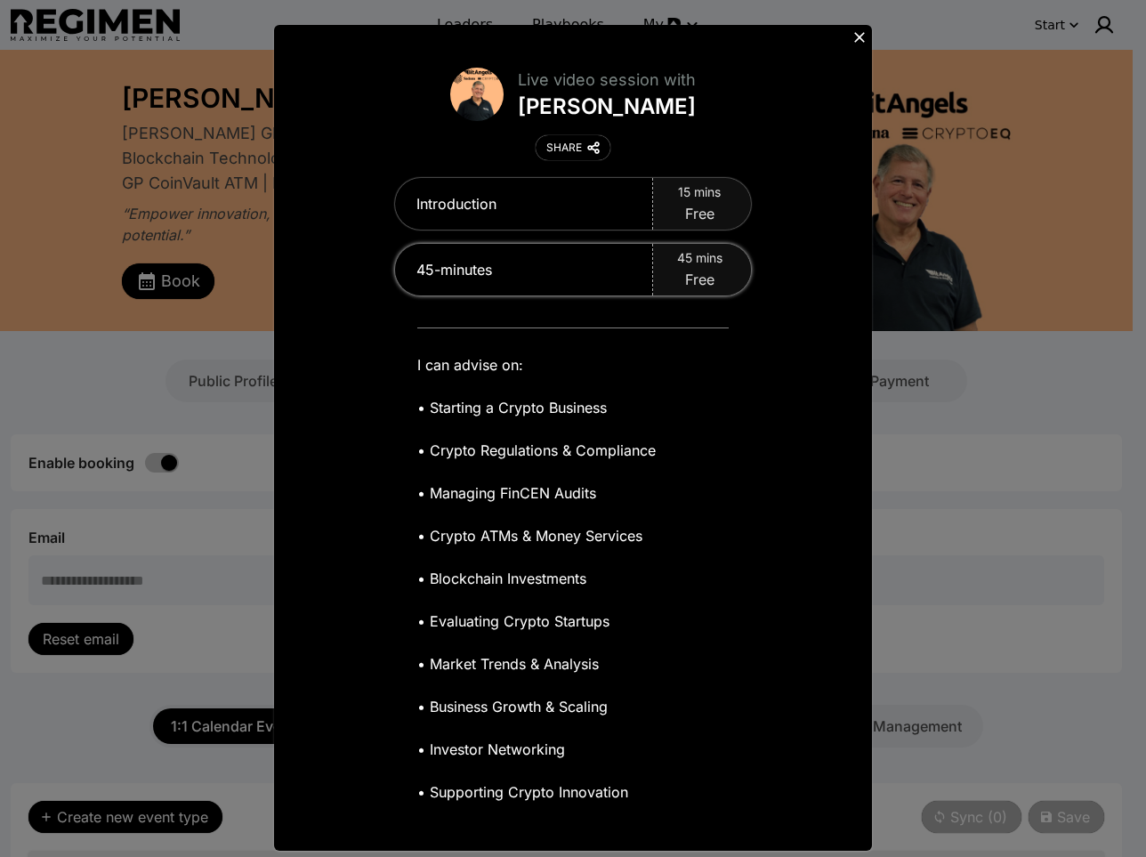
click at [685, 272] on span "Free" at bounding box center [699, 279] width 29 height 21
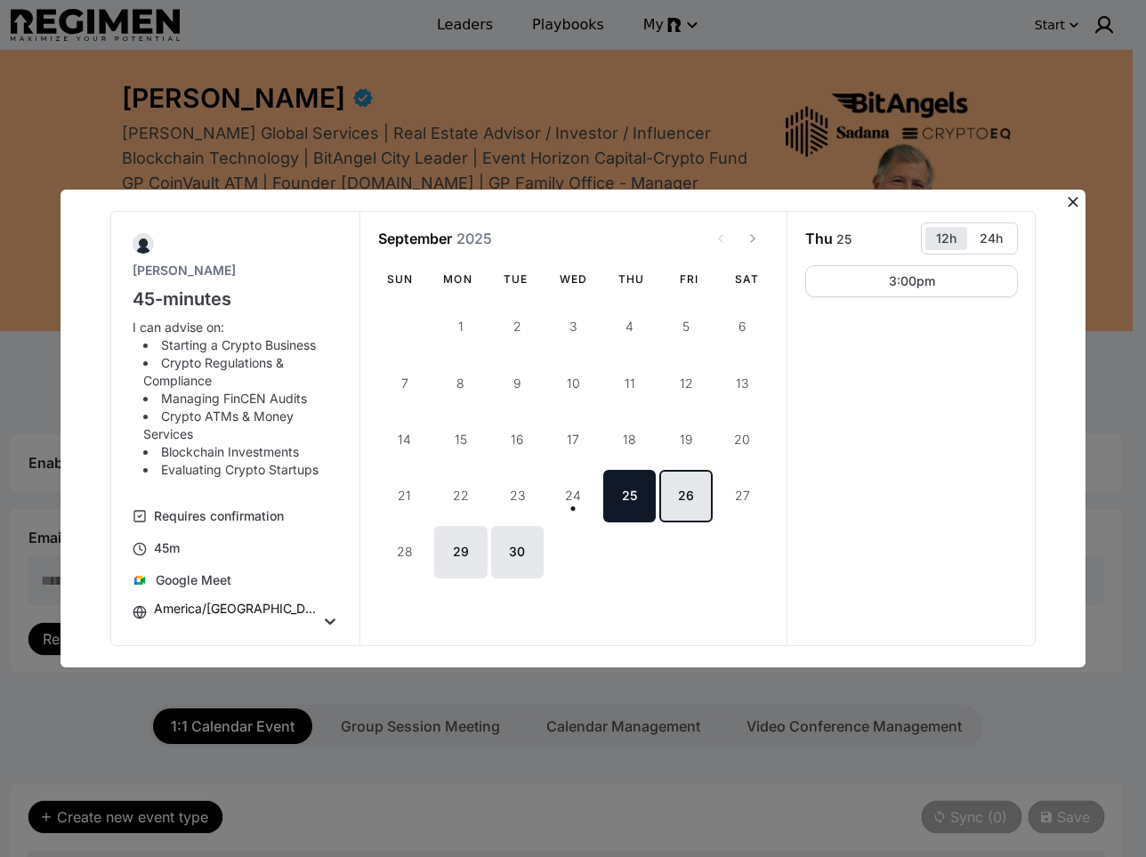
click at [692, 500] on button "26" at bounding box center [685, 496] width 53 height 53
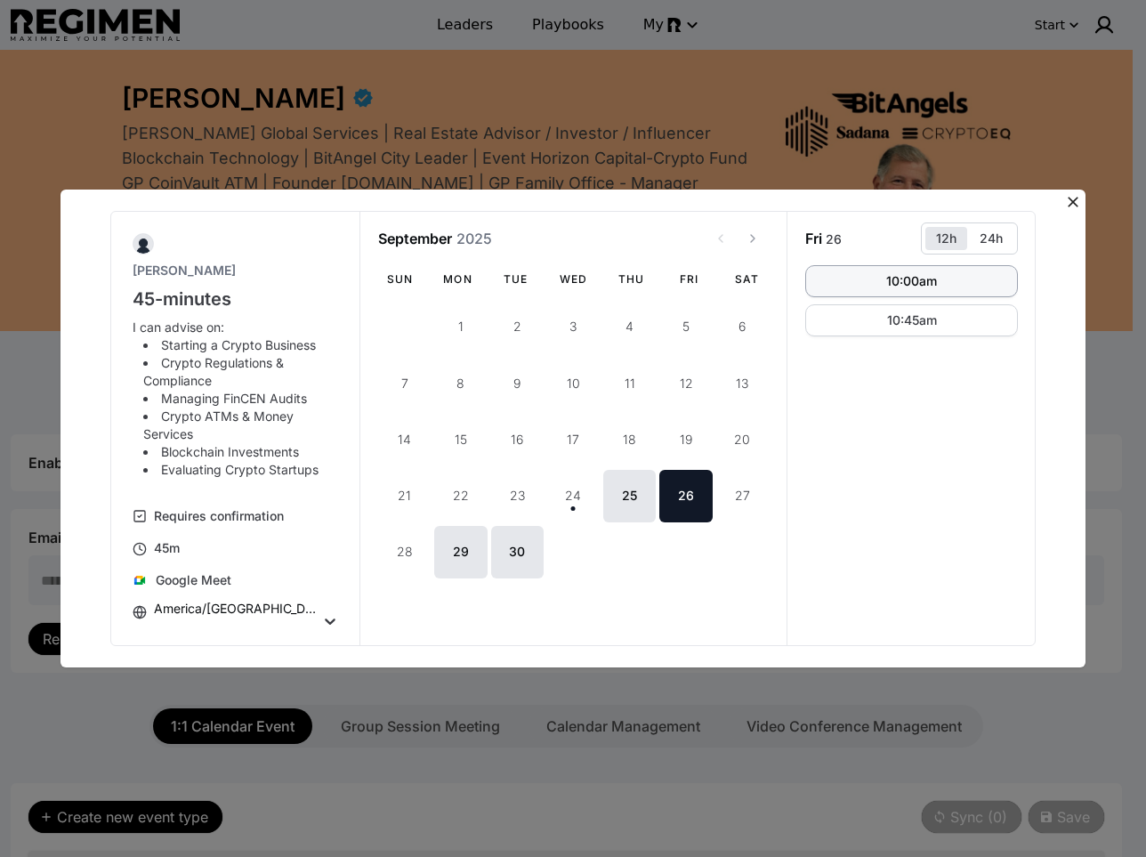
click at [954, 273] on button "10:00am" at bounding box center [911, 281] width 213 height 32
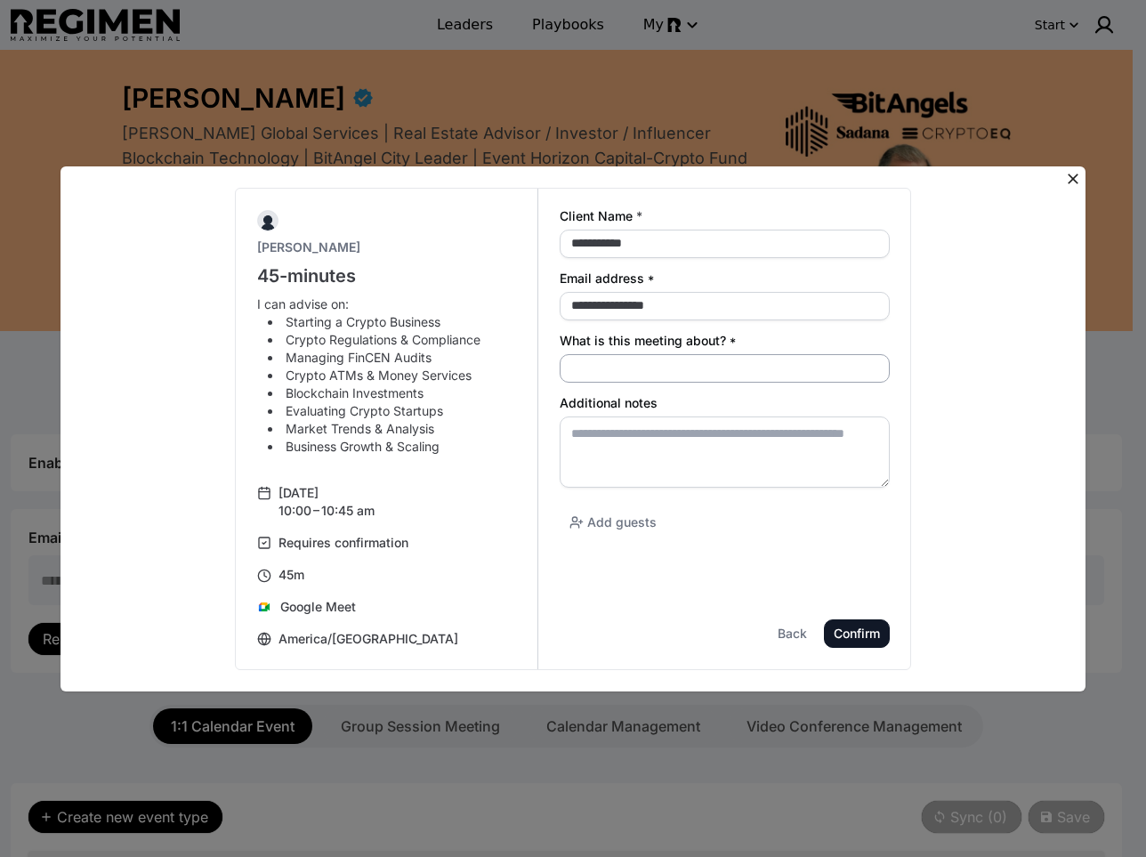
click at [700, 373] on input "What is this meeting about? *" at bounding box center [725, 368] width 330 height 28
type input "**********"
click at [764, 449] on textarea "Additional notes" at bounding box center [725, 452] width 330 height 71
paste textarea "**********"
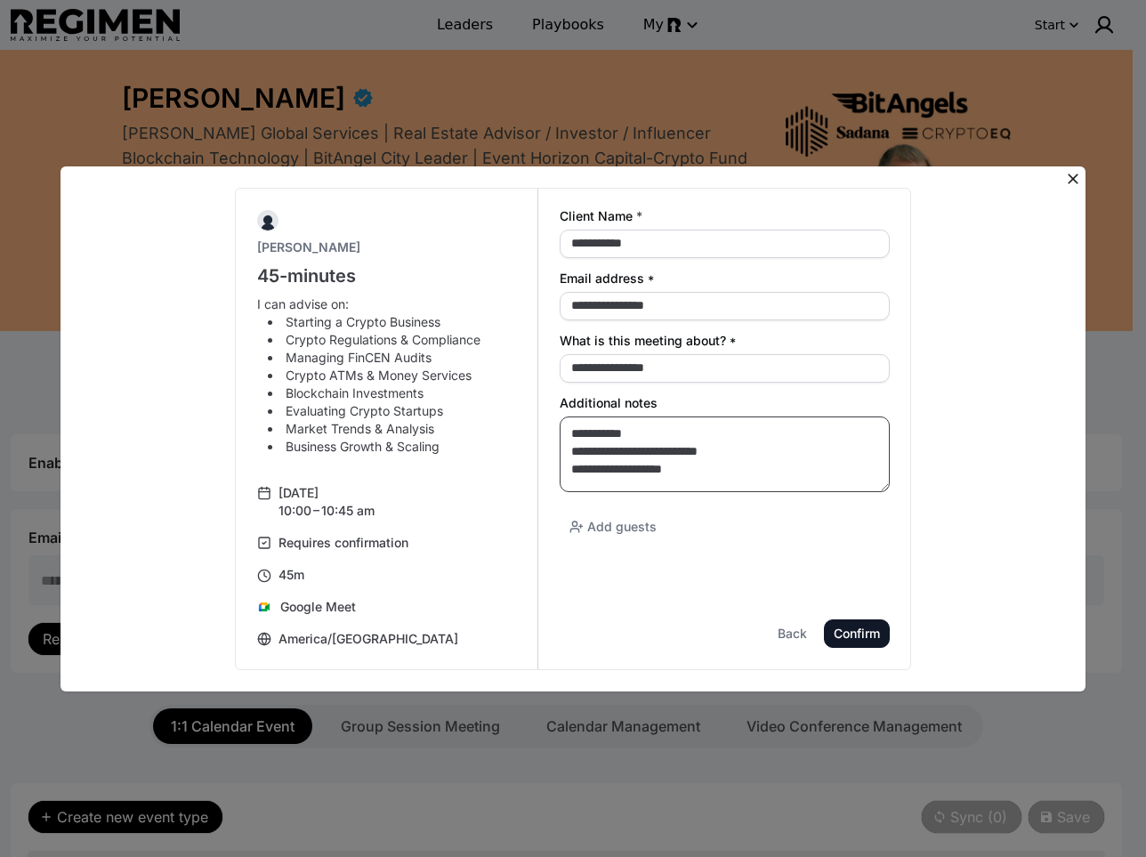
drag, startPoint x: 887, startPoint y: 478, endPoint x: 898, endPoint y: 482, distance: 11.6
click at [898, 482] on div "**********" at bounding box center [725, 429] width 374 height 481
type textarea "**********"
click at [0, 0] on div "Confirm" at bounding box center [0, 0] width 0 height 0
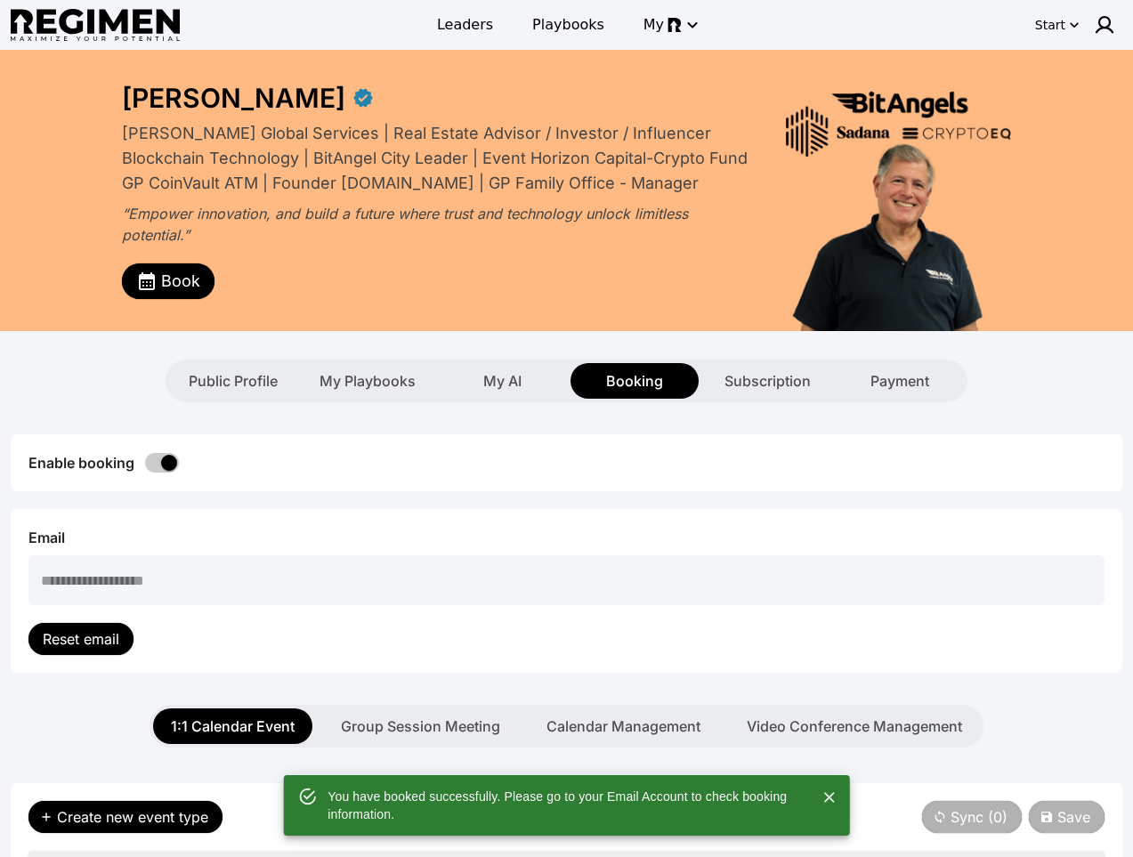
click at [1056, 387] on div "Public Profile My Playbooks My AI Booking Subscription Payment" at bounding box center [566, 381] width 1133 height 43
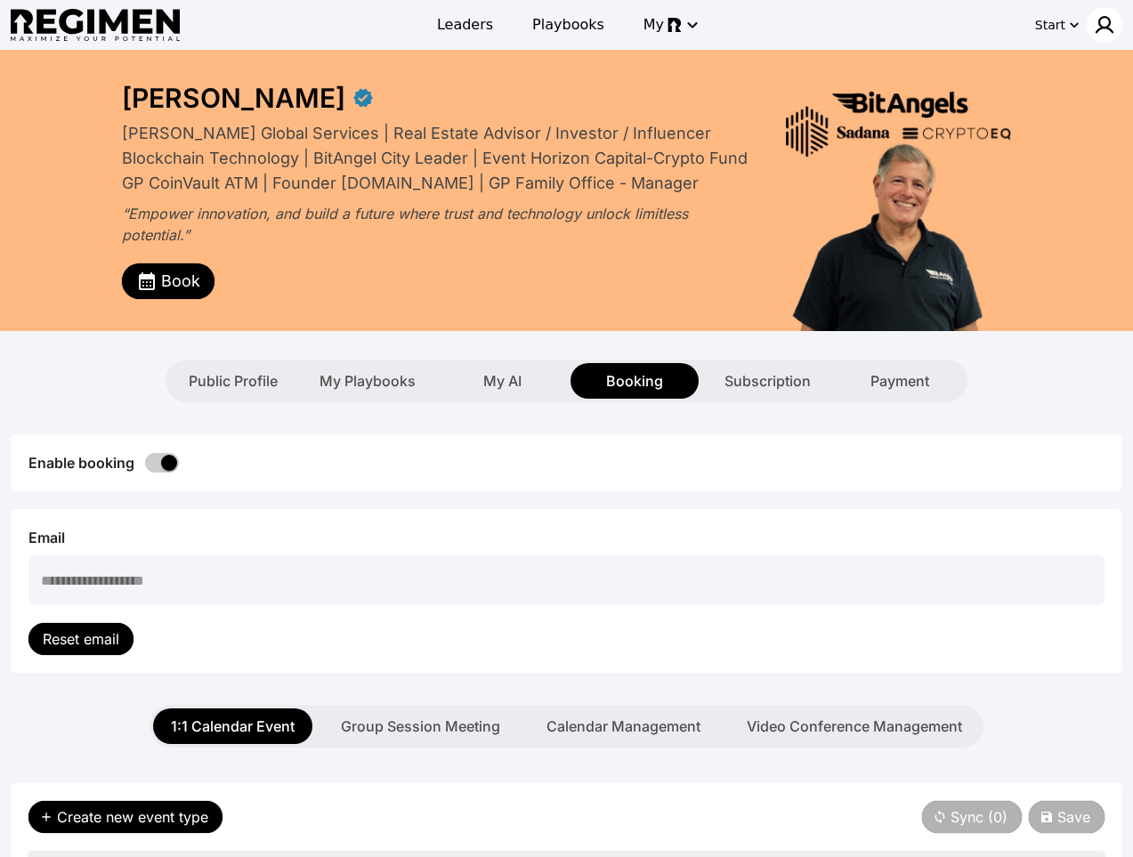
click at [1101, 24] on img at bounding box center [1104, 24] width 21 height 21
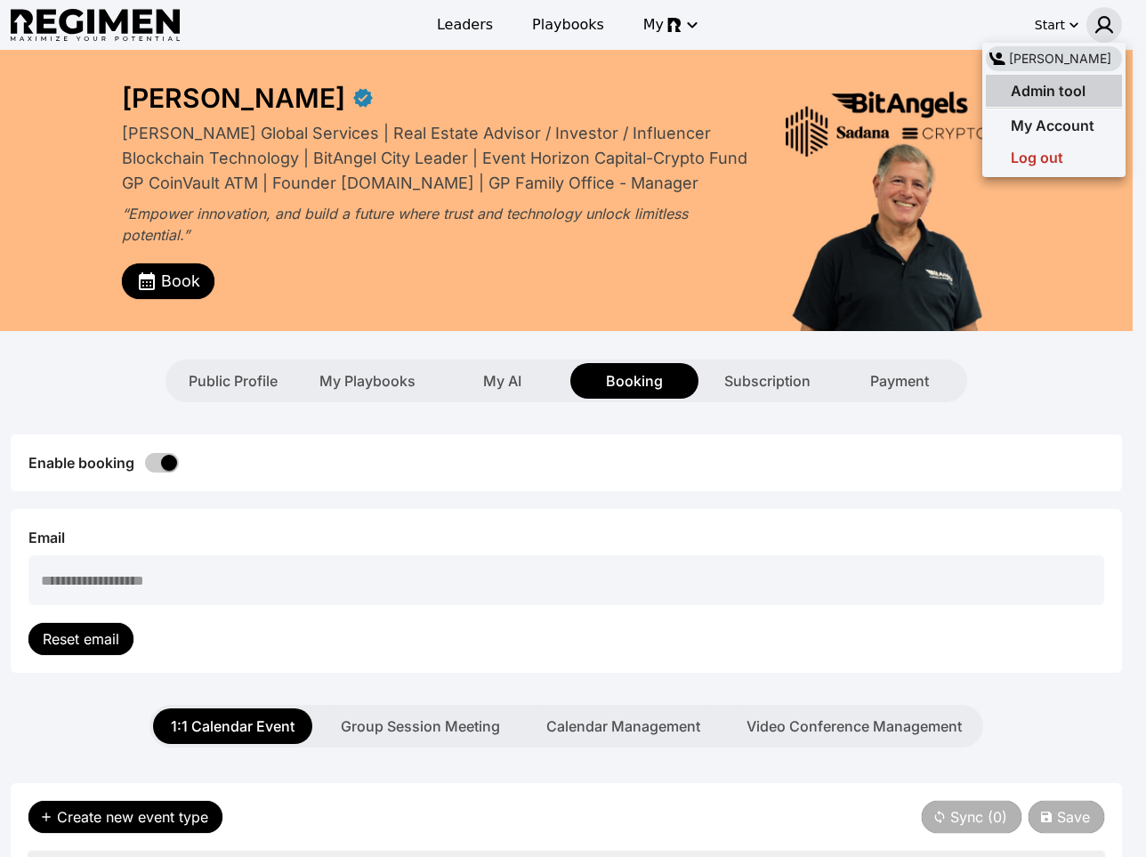
click at [1069, 84] on span "Admin tool" at bounding box center [1048, 91] width 75 height 18
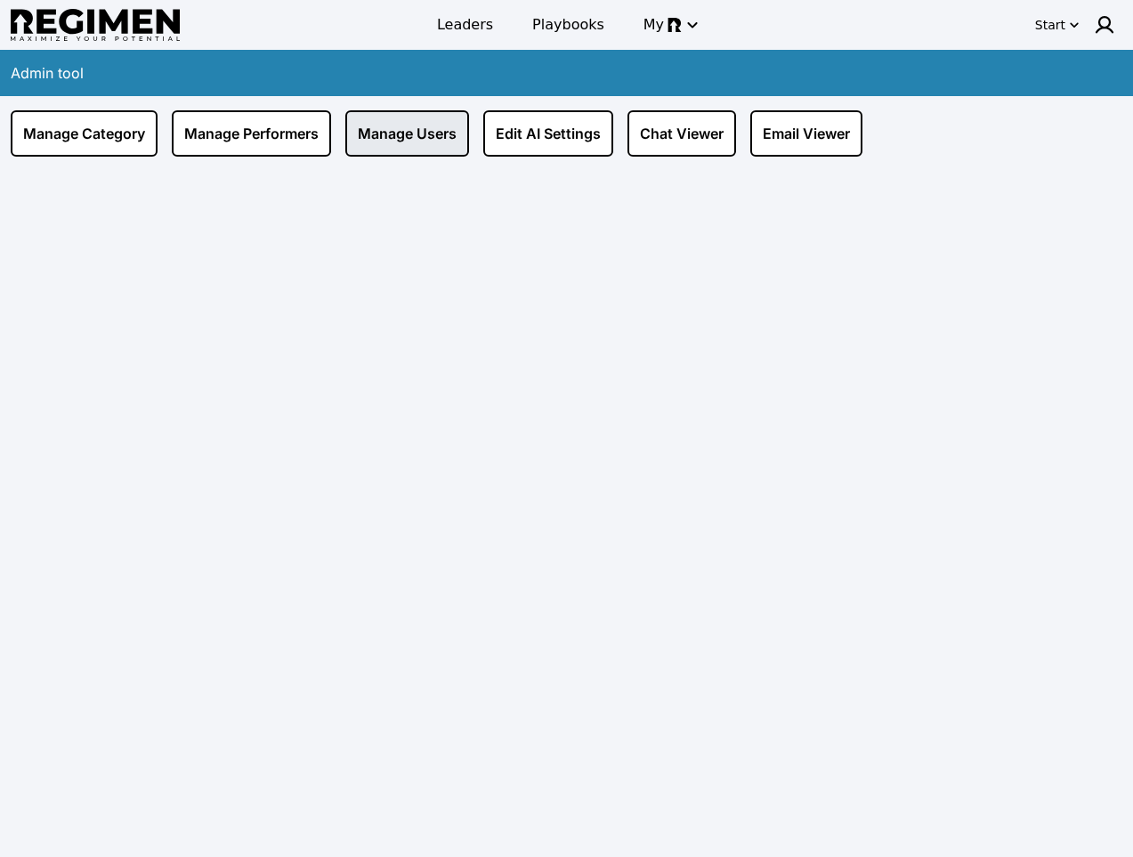
click at [413, 133] on link "Manage Users" at bounding box center [407, 133] width 124 height 46
